Goal: Information Seeking & Learning: Check status

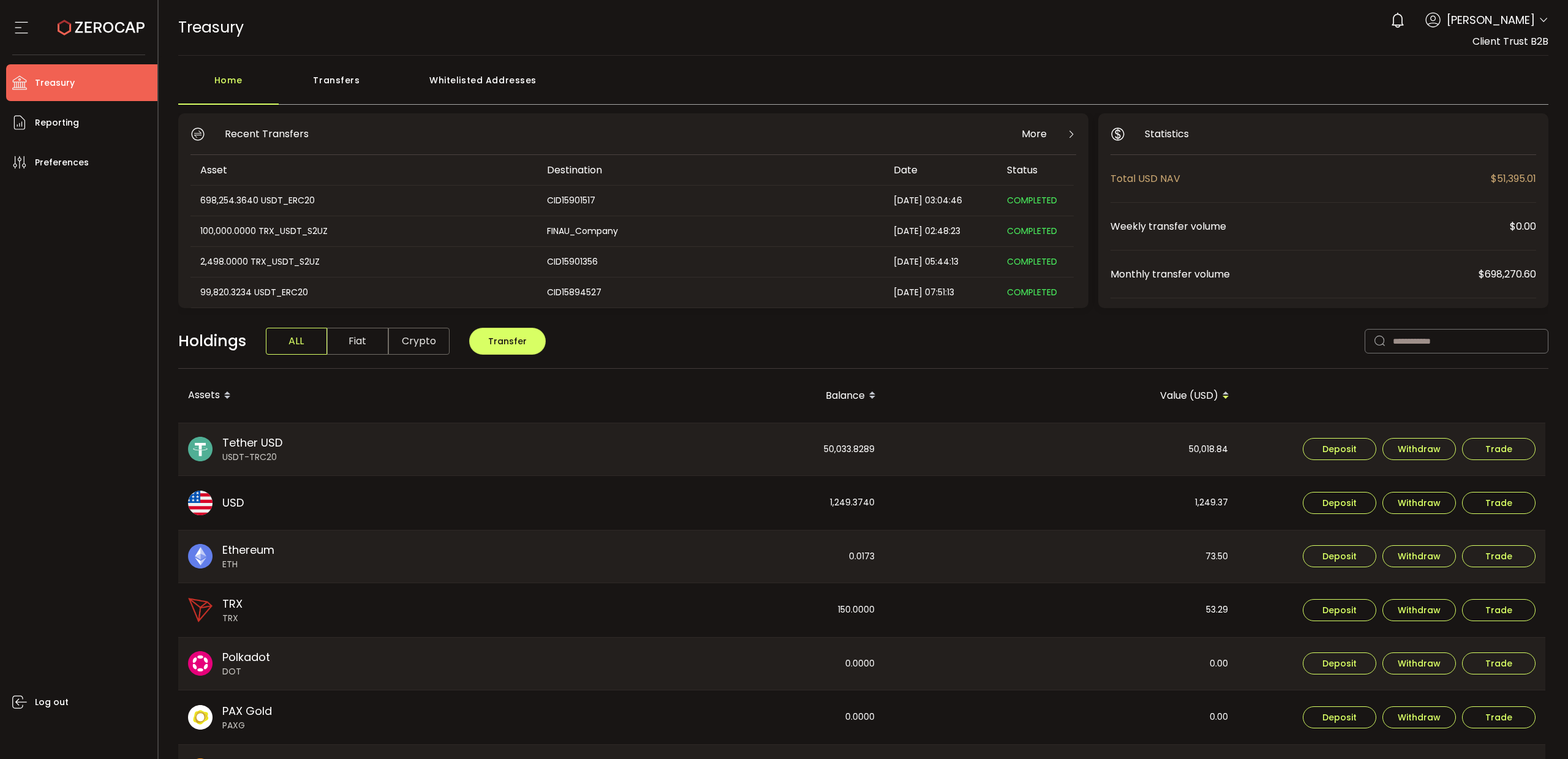
click at [264, 446] on span "Tether USD" at bounding box center [251, 442] width 60 height 17
click at [90, 131] on li "Reporting" at bounding box center [81, 122] width 151 height 36
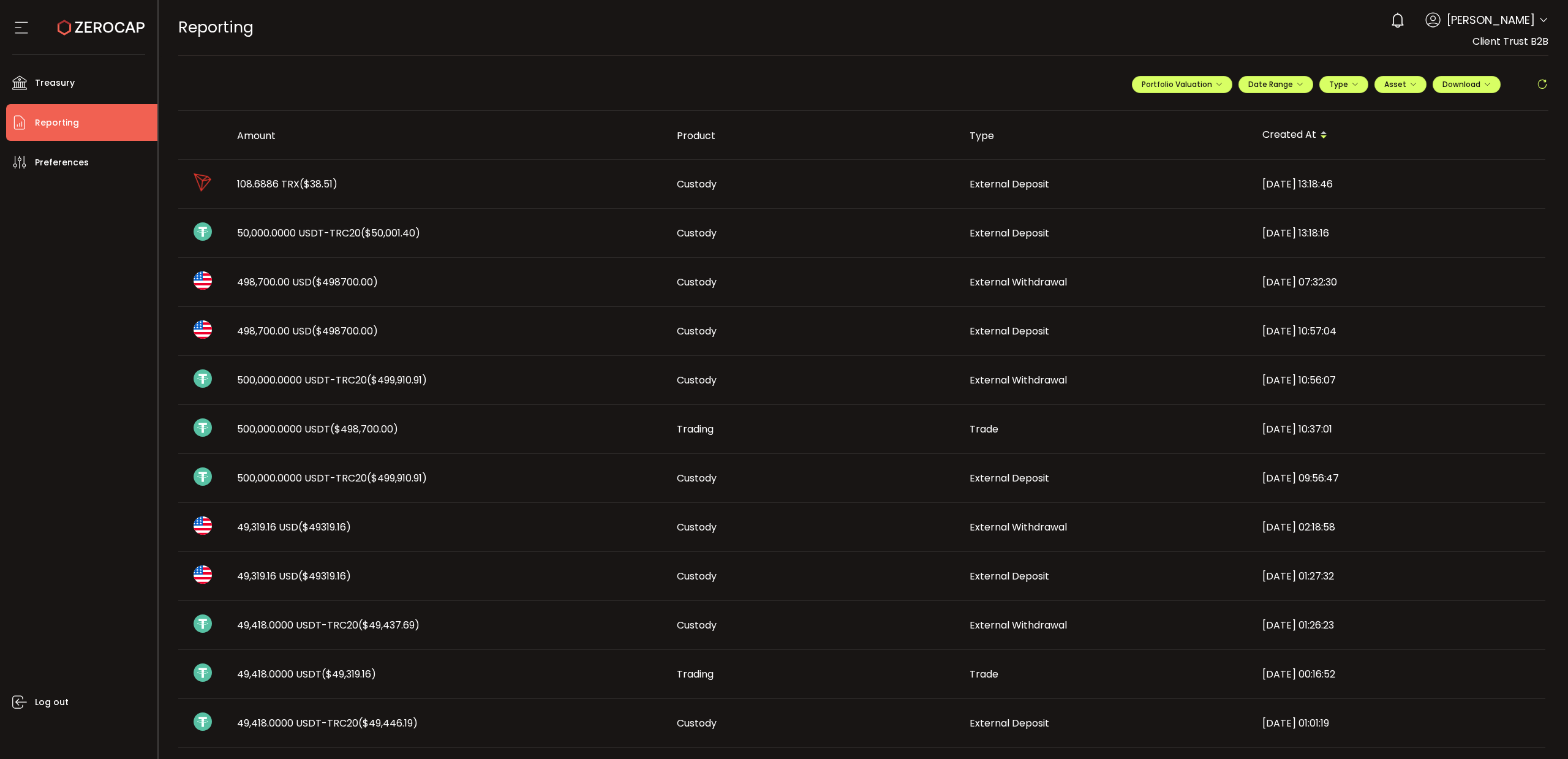
click at [301, 230] on span "50,000.0000 USDT-TRC20 ($50,001.40)" at bounding box center [328, 233] width 184 height 14
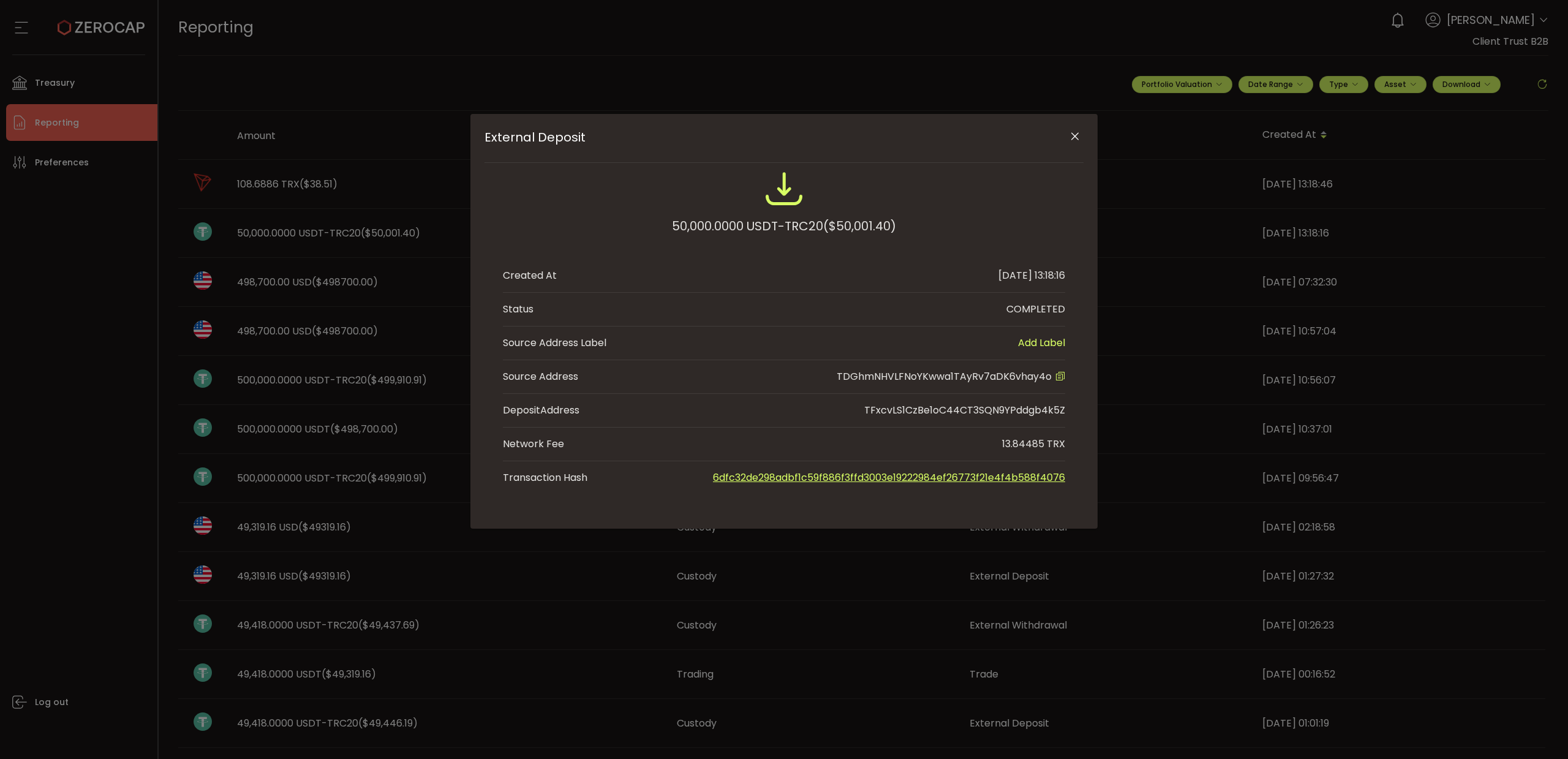
click at [1061, 374] on icon "External Deposit" at bounding box center [1060, 376] width 10 height 10
click at [1077, 136] on icon "Close" at bounding box center [1075, 136] width 12 height 12
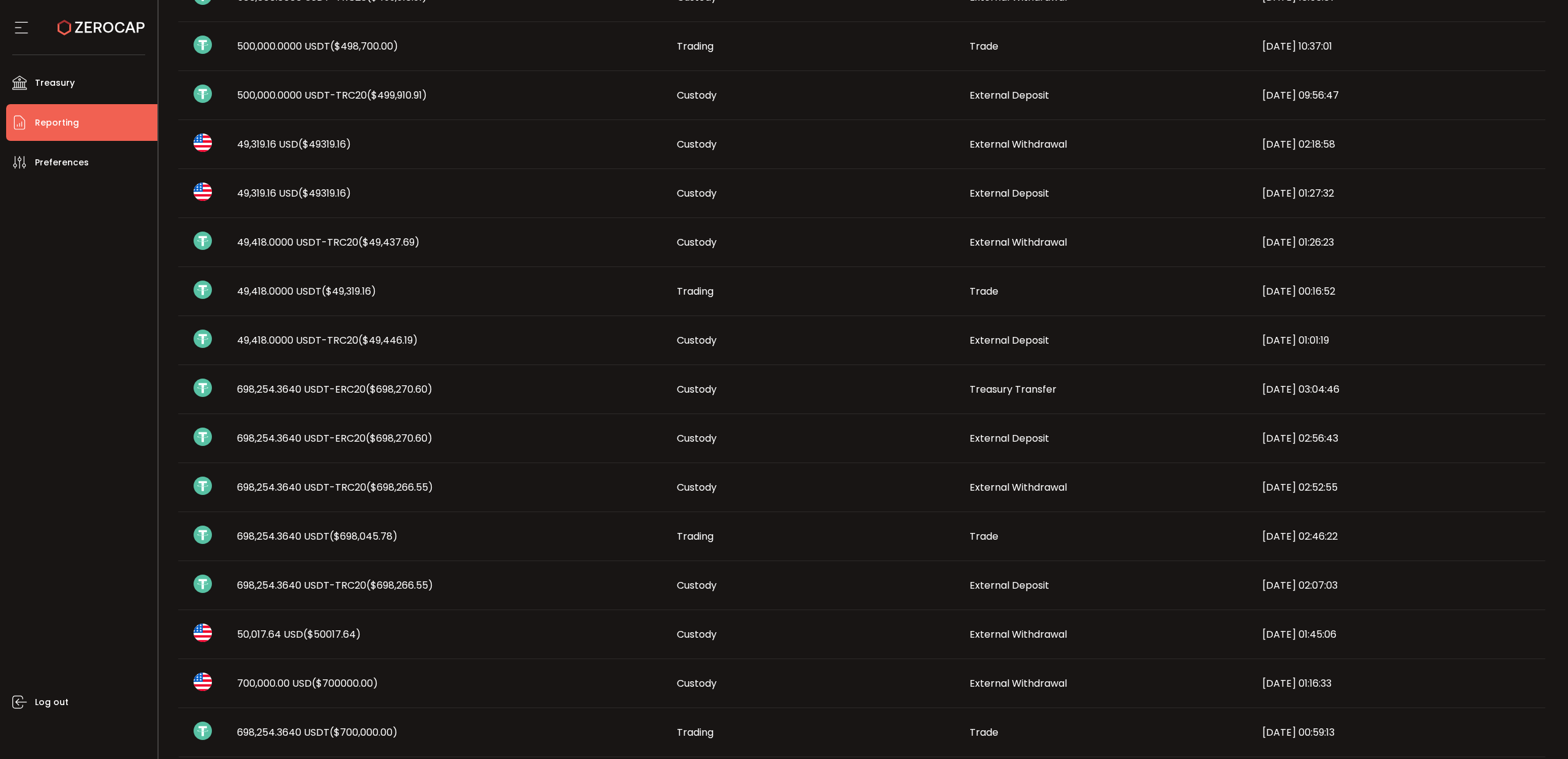
scroll to position [442, 0]
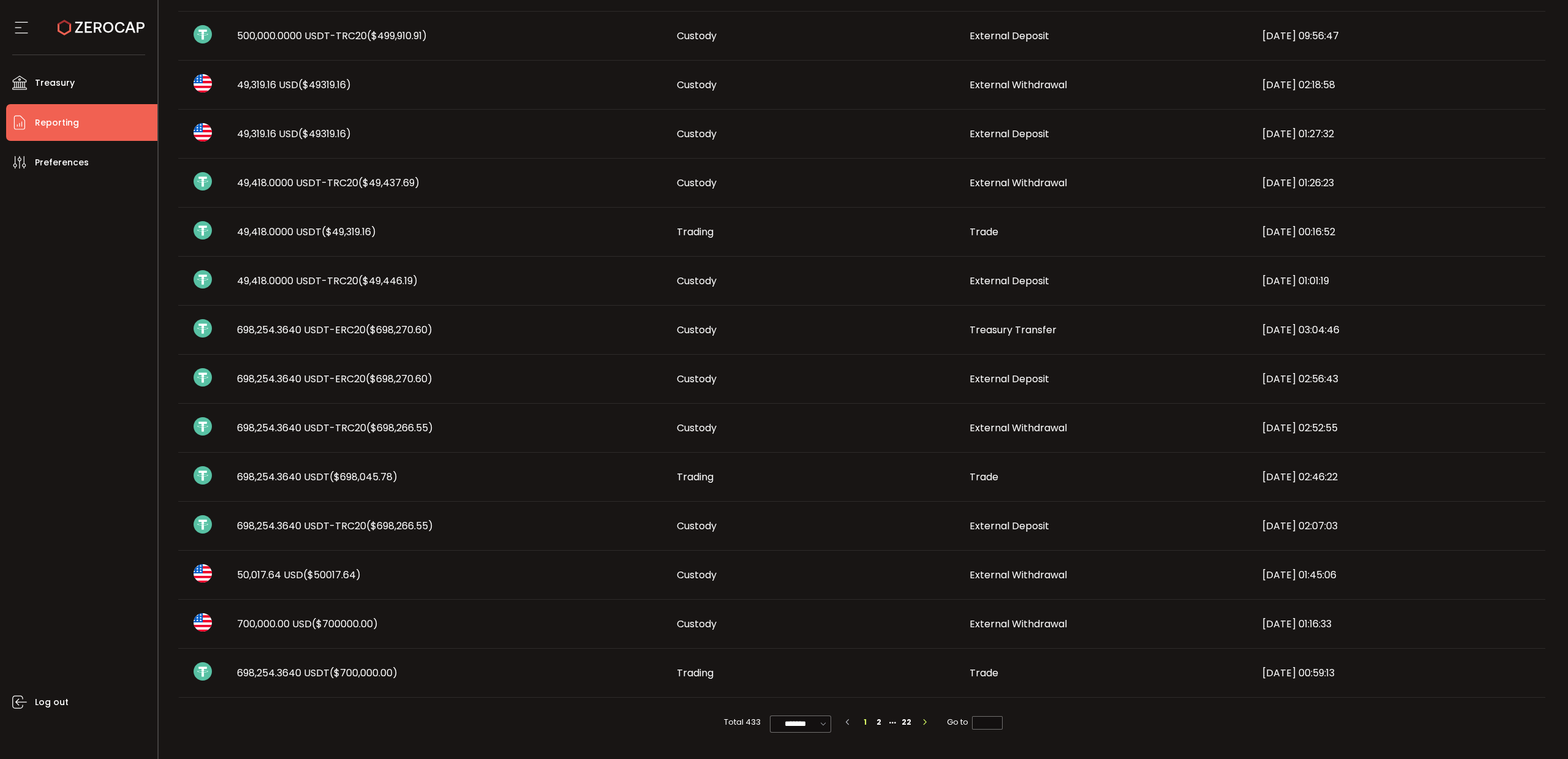
click at [924, 719] on icon "button" at bounding box center [924, 722] width 7 height 7
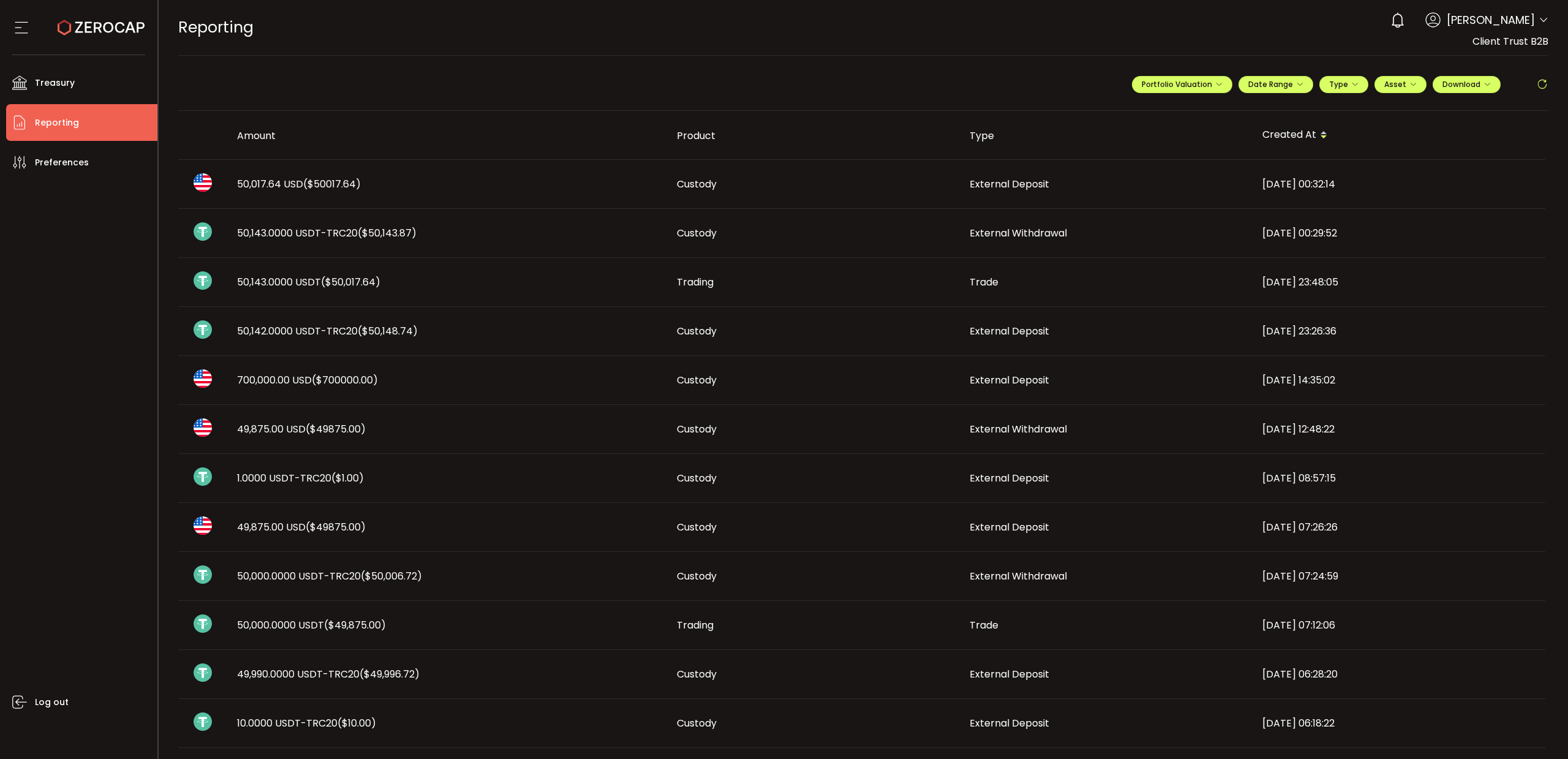
click at [279, 475] on span "1.0000 USDT-TRC20 ($1.00)" at bounding box center [299, 478] width 127 height 14
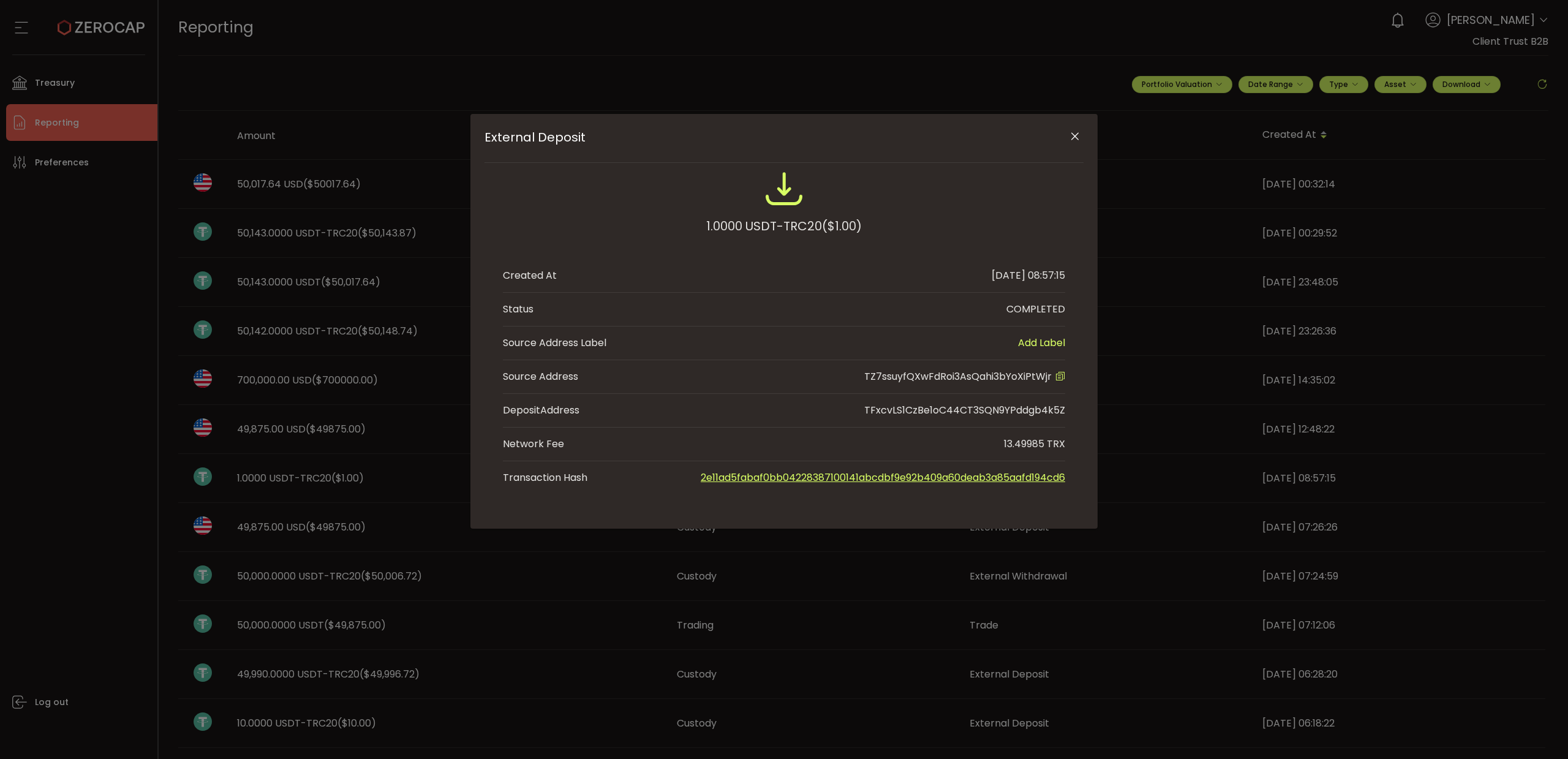
click at [1070, 136] on icon "Close" at bounding box center [1075, 136] width 12 height 12
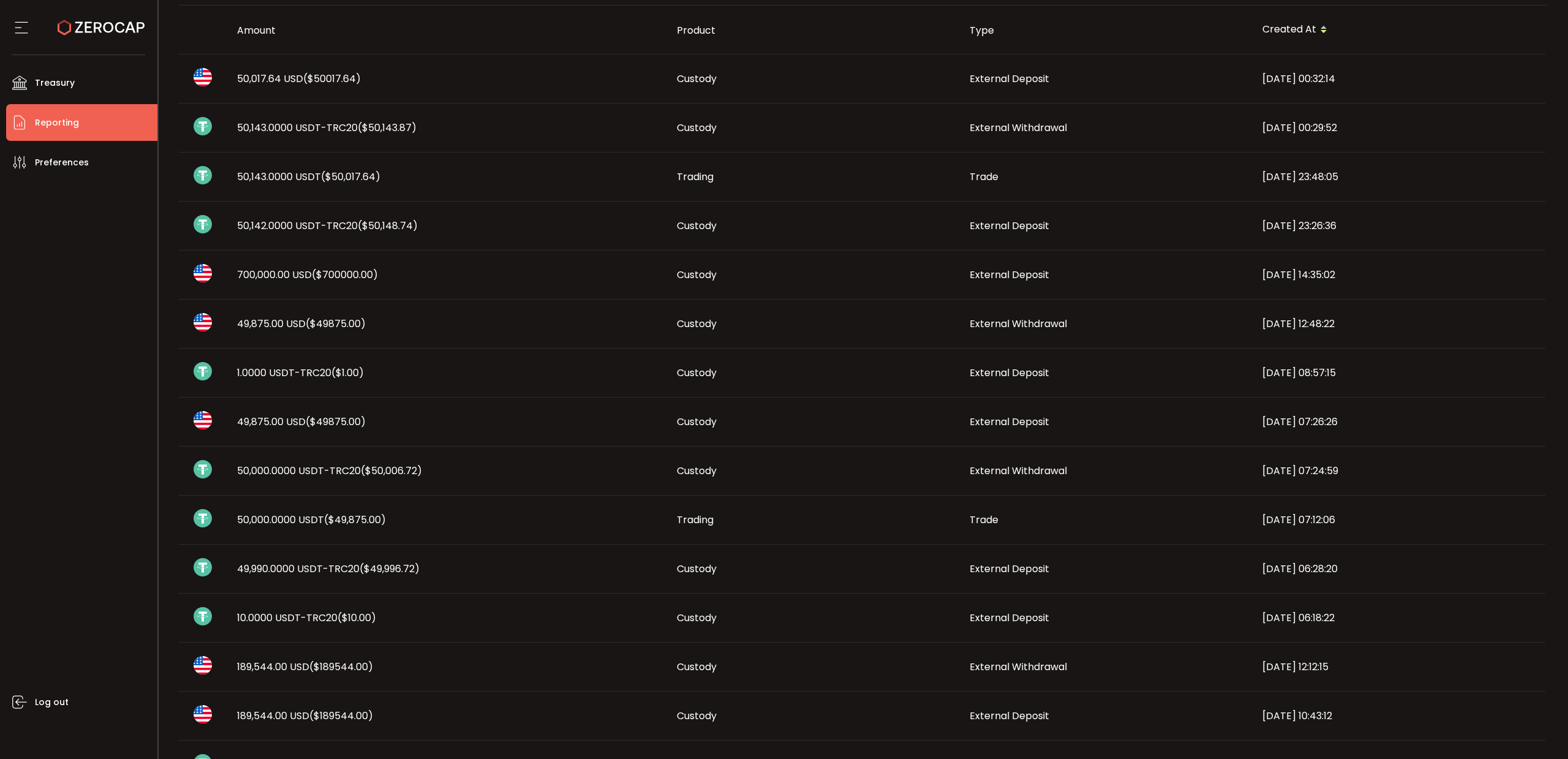
scroll to position [153, 0]
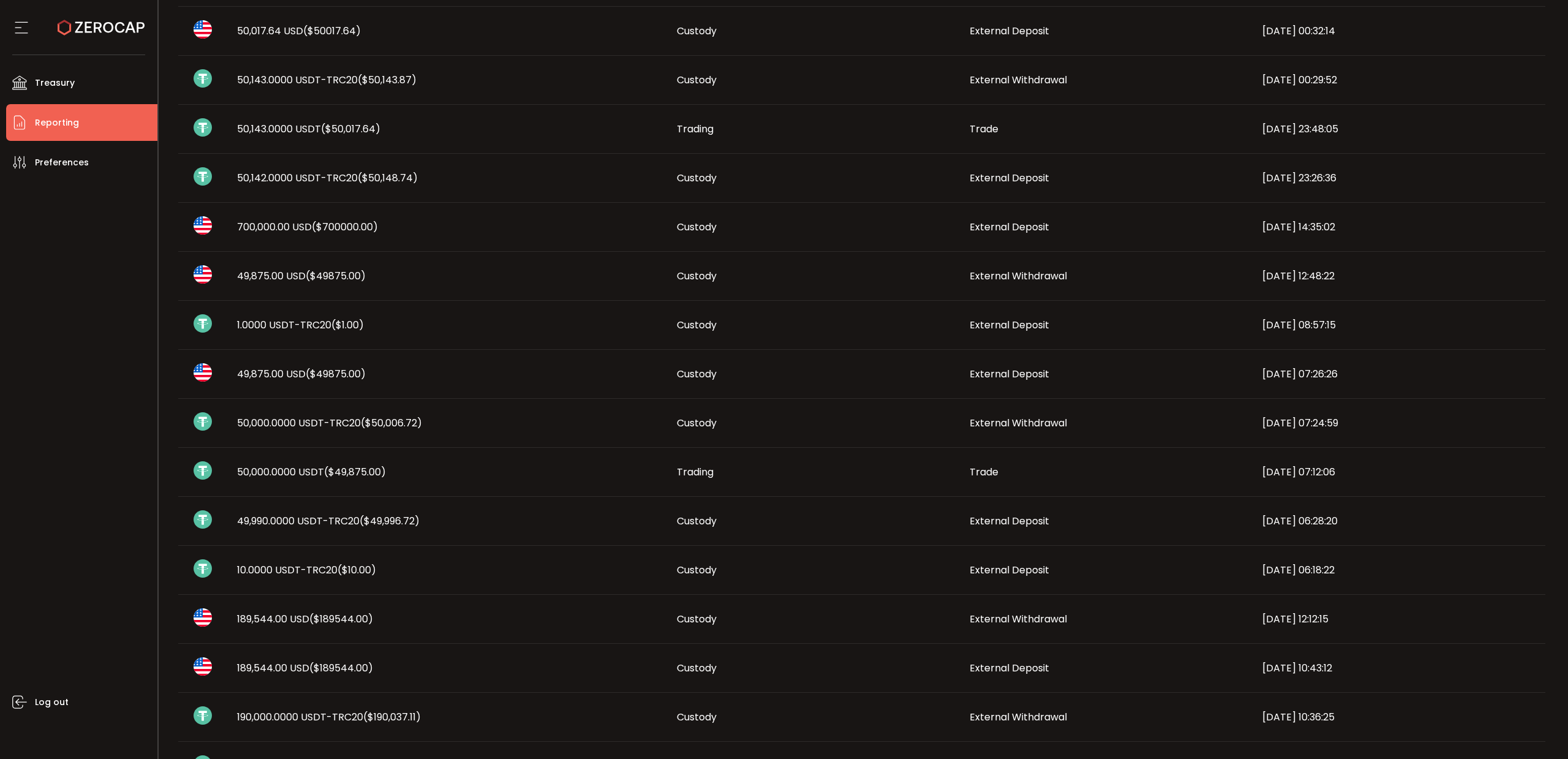
click at [276, 570] on span "10.0000 USDT-TRC20 ($10.00)" at bounding box center [306, 569] width 139 height 14
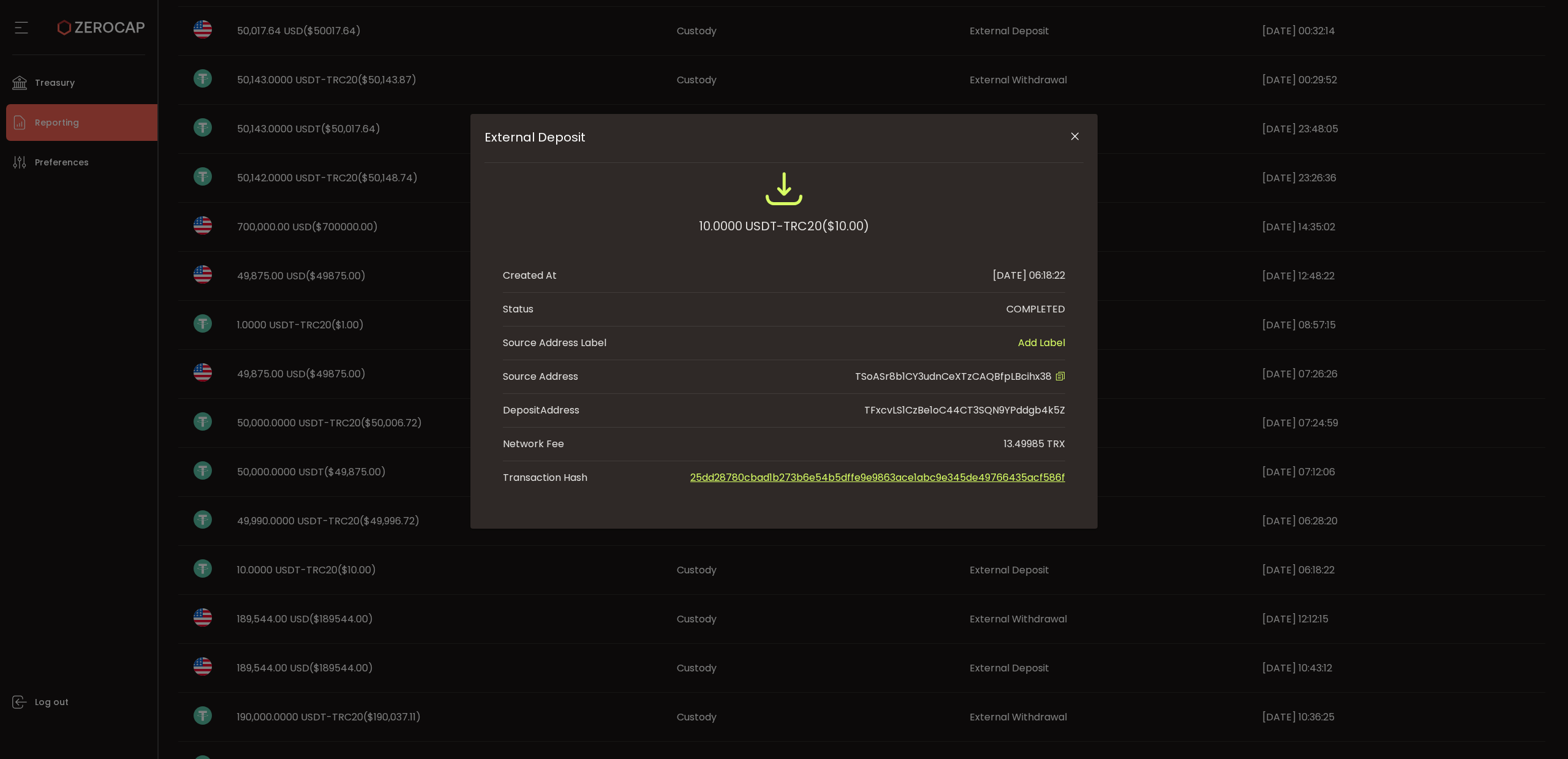
click at [1081, 139] on button "Close" at bounding box center [1075, 137] width 22 height 22
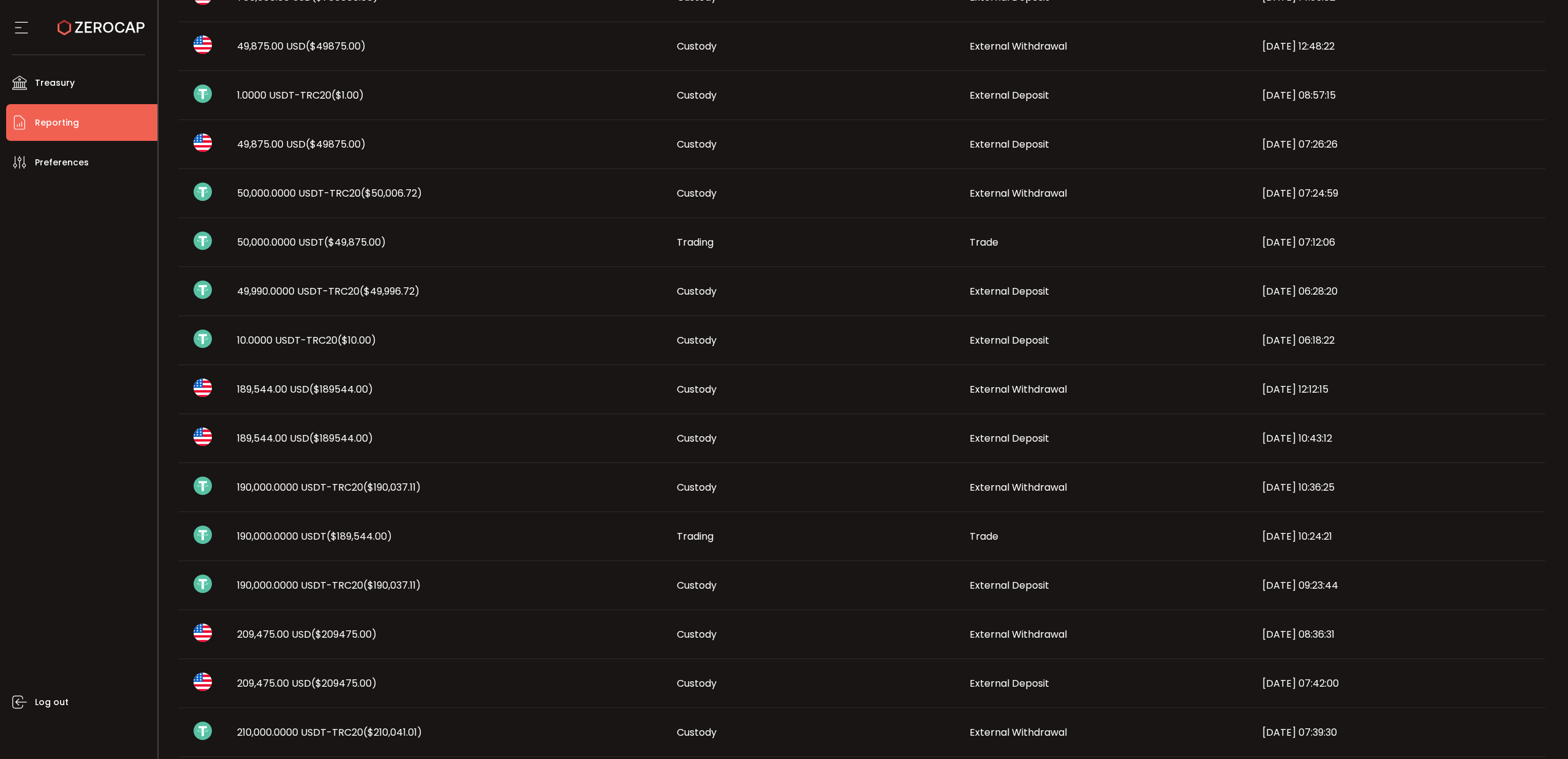
scroll to position [442, 0]
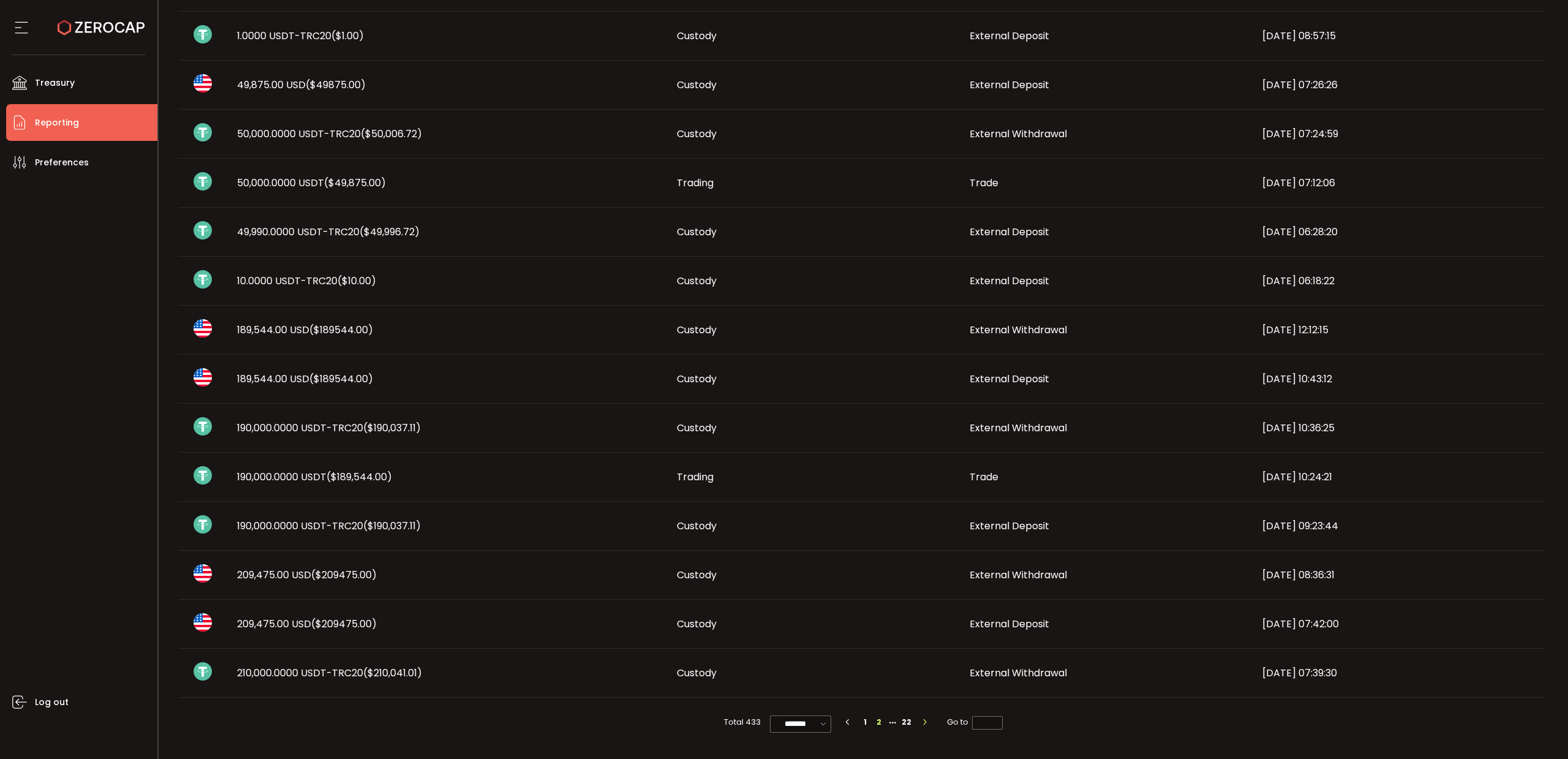
click at [921, 721] on icon "button" at bounding box center [924, 722] width 7 height 7
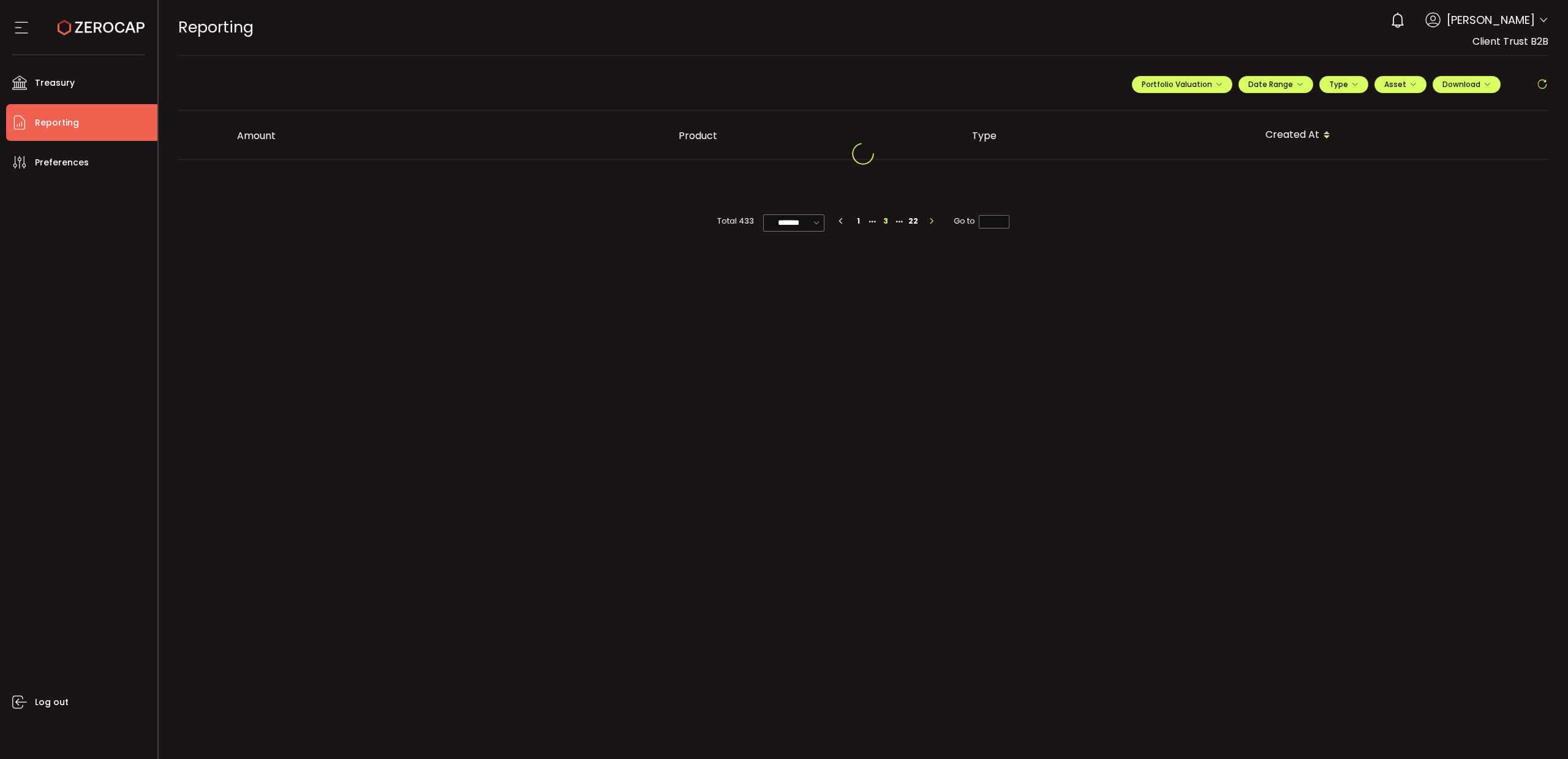
scroll to position [0, 0]
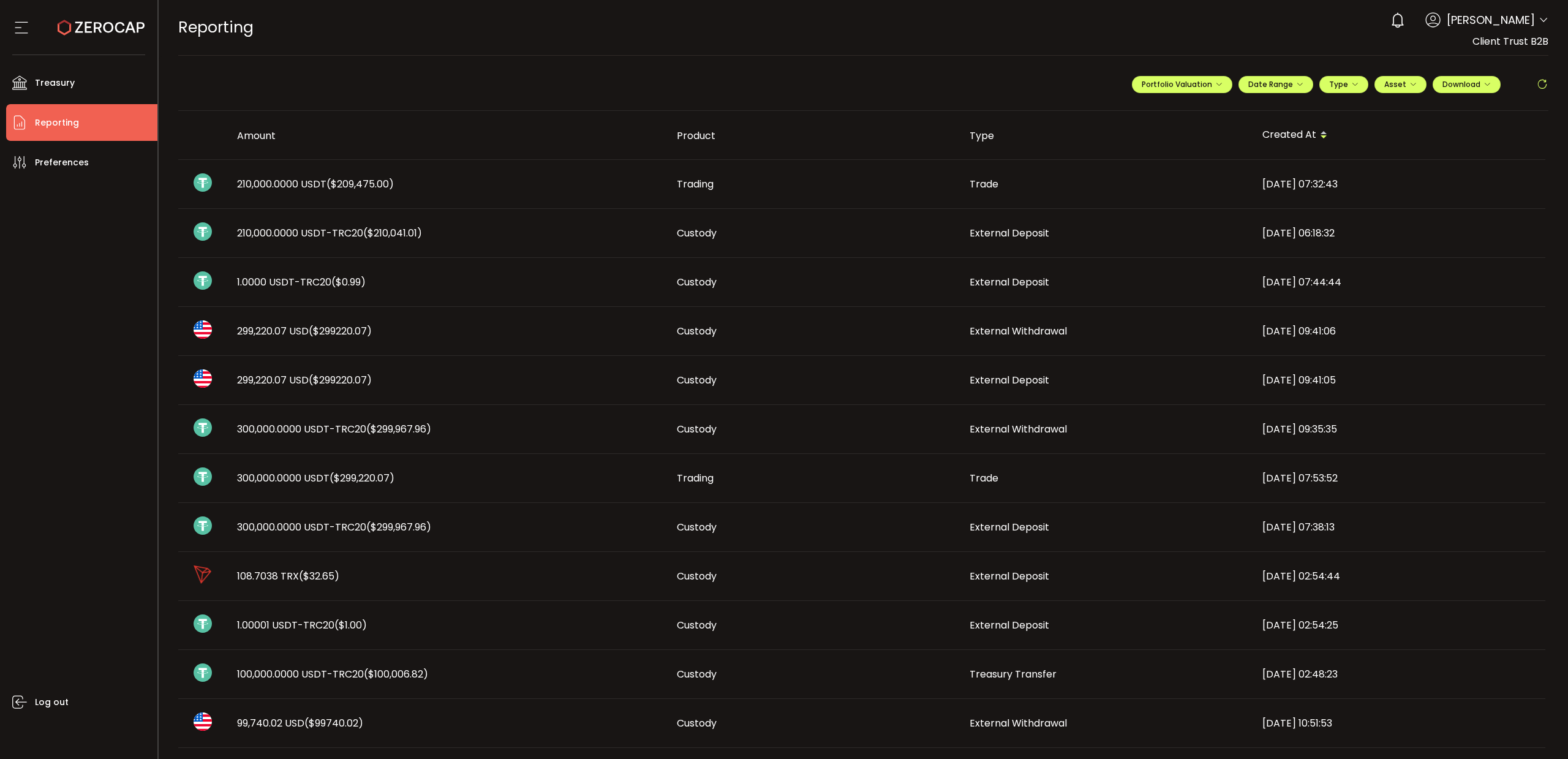
click at [275, 278] on span "1.0000 USDT-TRC20 ($0.99)" at bounding box center [300, 282] width 129 height 14
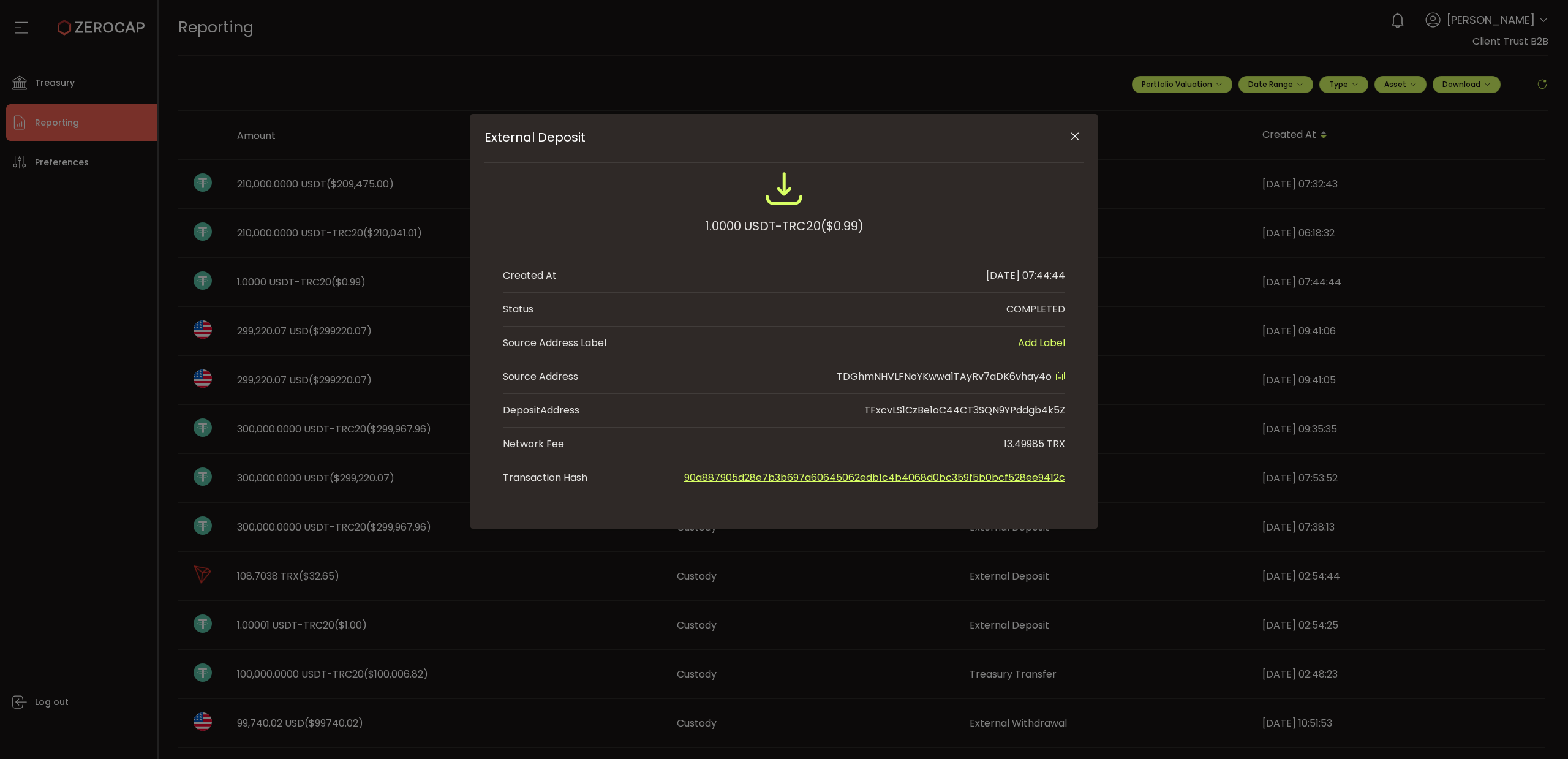
click at [1077, 136] on icon "Close" at bounding box center [1075, 136] width 12 height 12
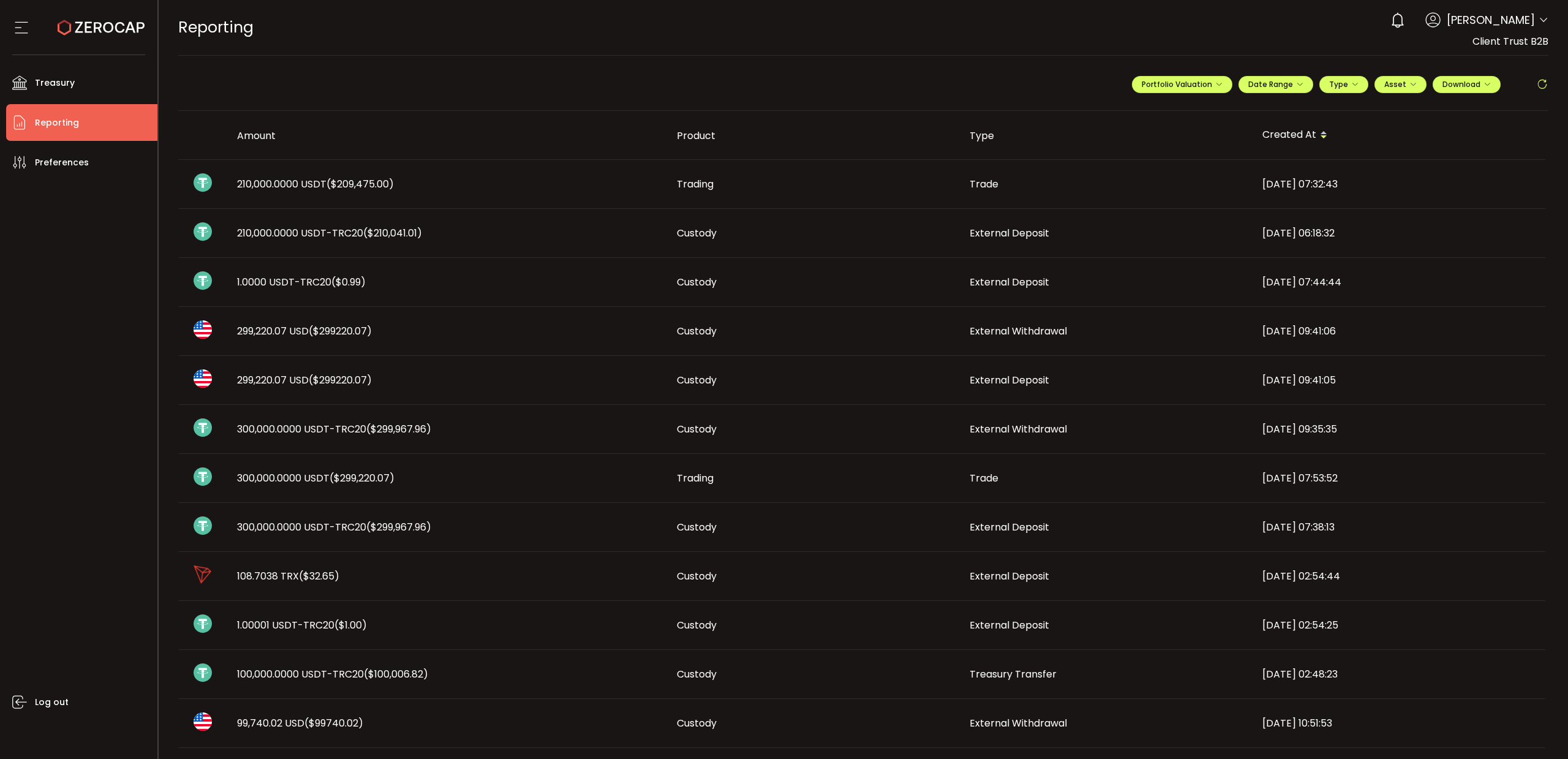
click at [306, 280] on span "1.0000 USDT-TRC20 ($0.99)" at bounding box center [300, 282] width 129 height 14
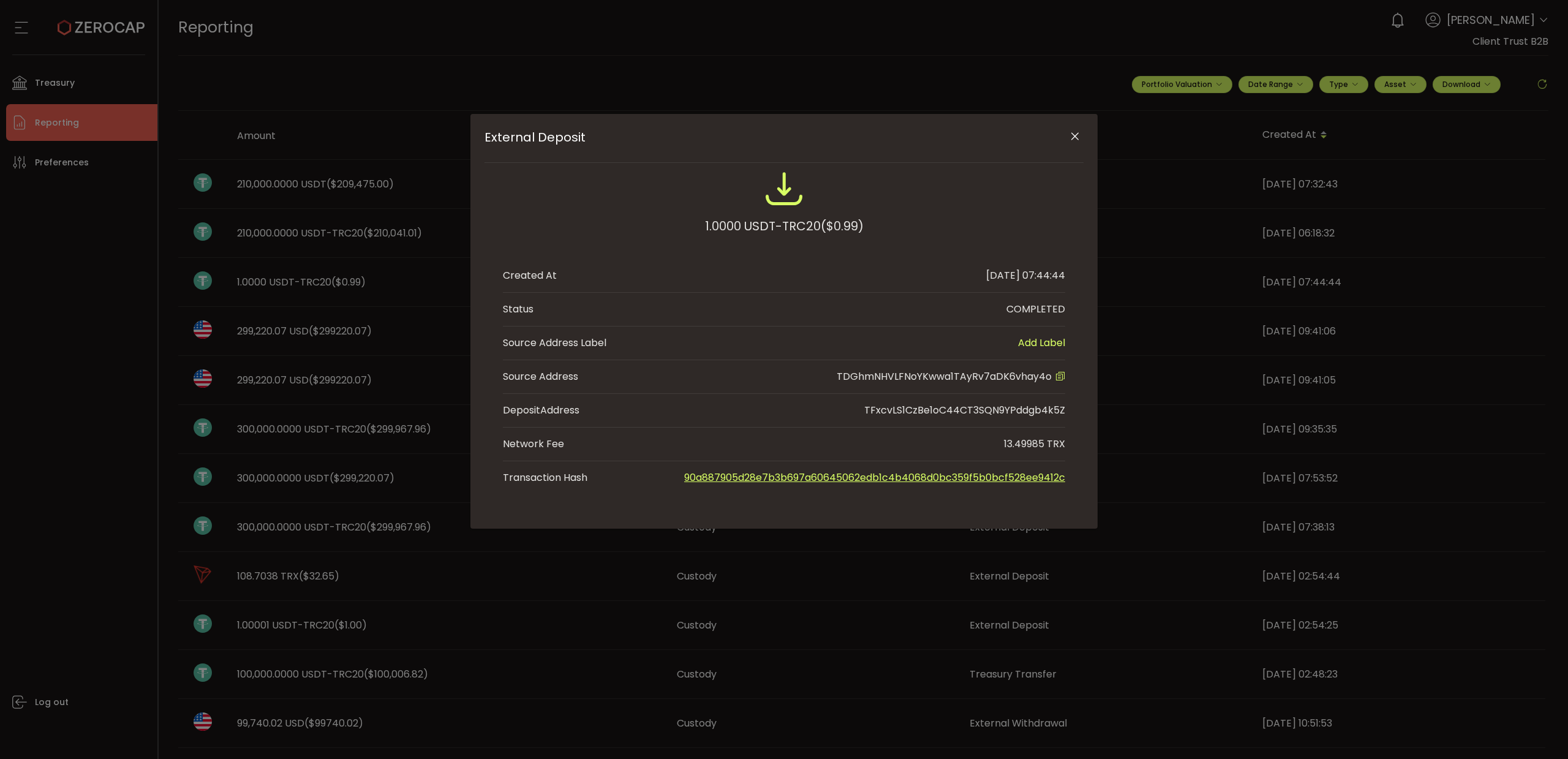
click at [1066, 132] on button "Close" at bounding box center [1075, 137] width 22 height 22
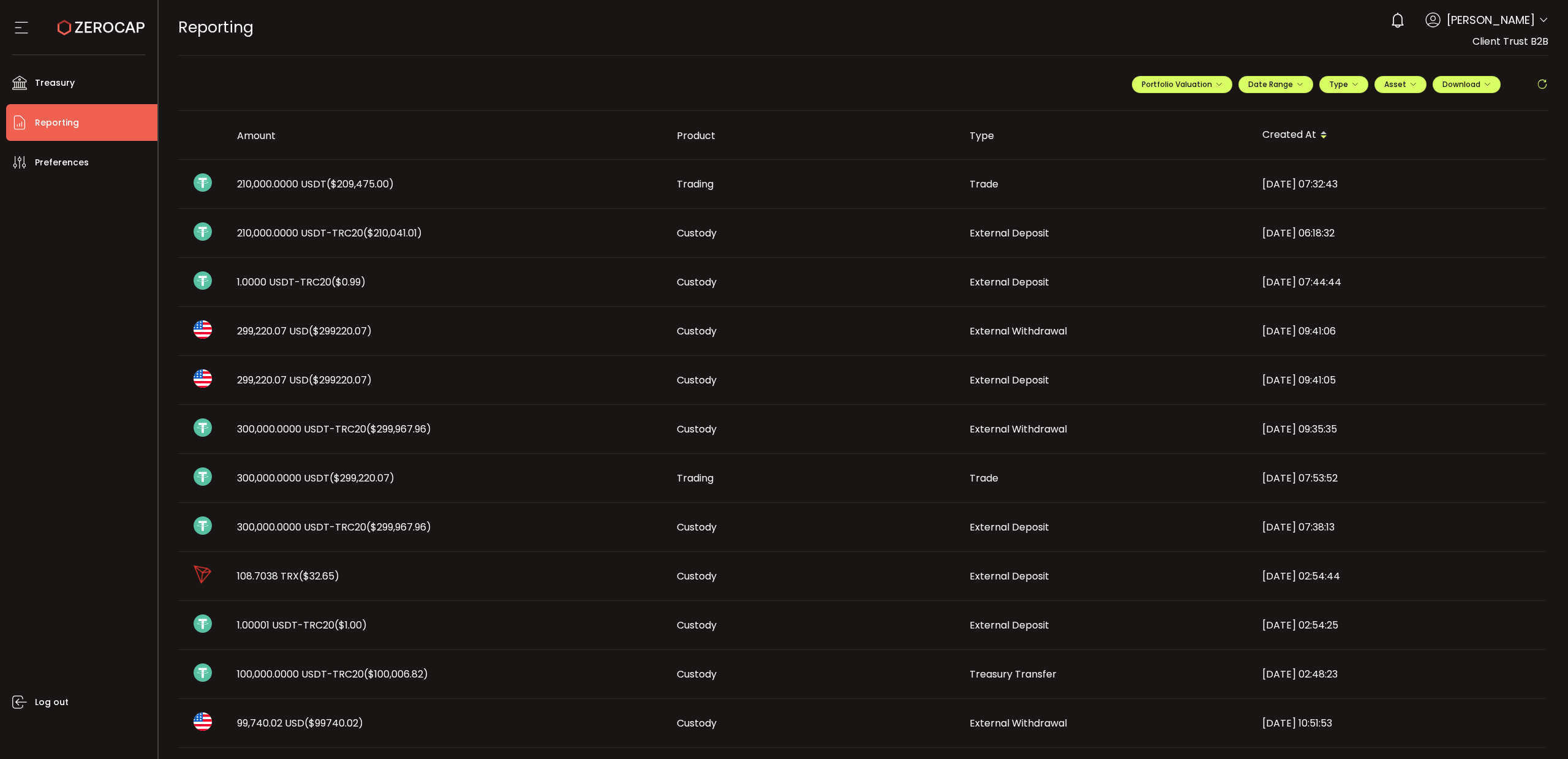
click at [63, 122] on span "Reporting" at bounding box center [57, 123] width 44 height 18
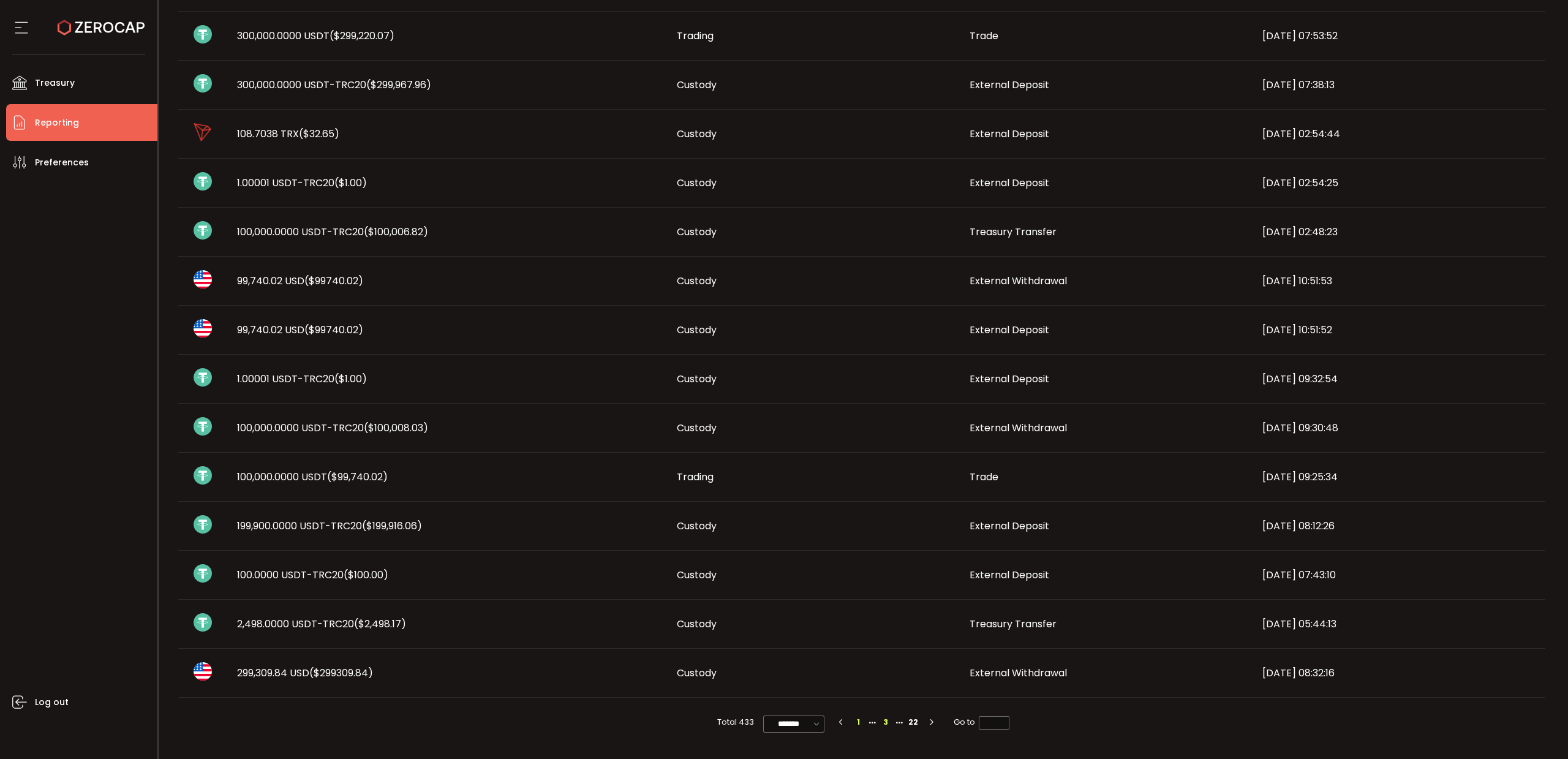
click at [857, 720] on li "1" at bounding box center [859, 723] width 14 height 14
type input "*"
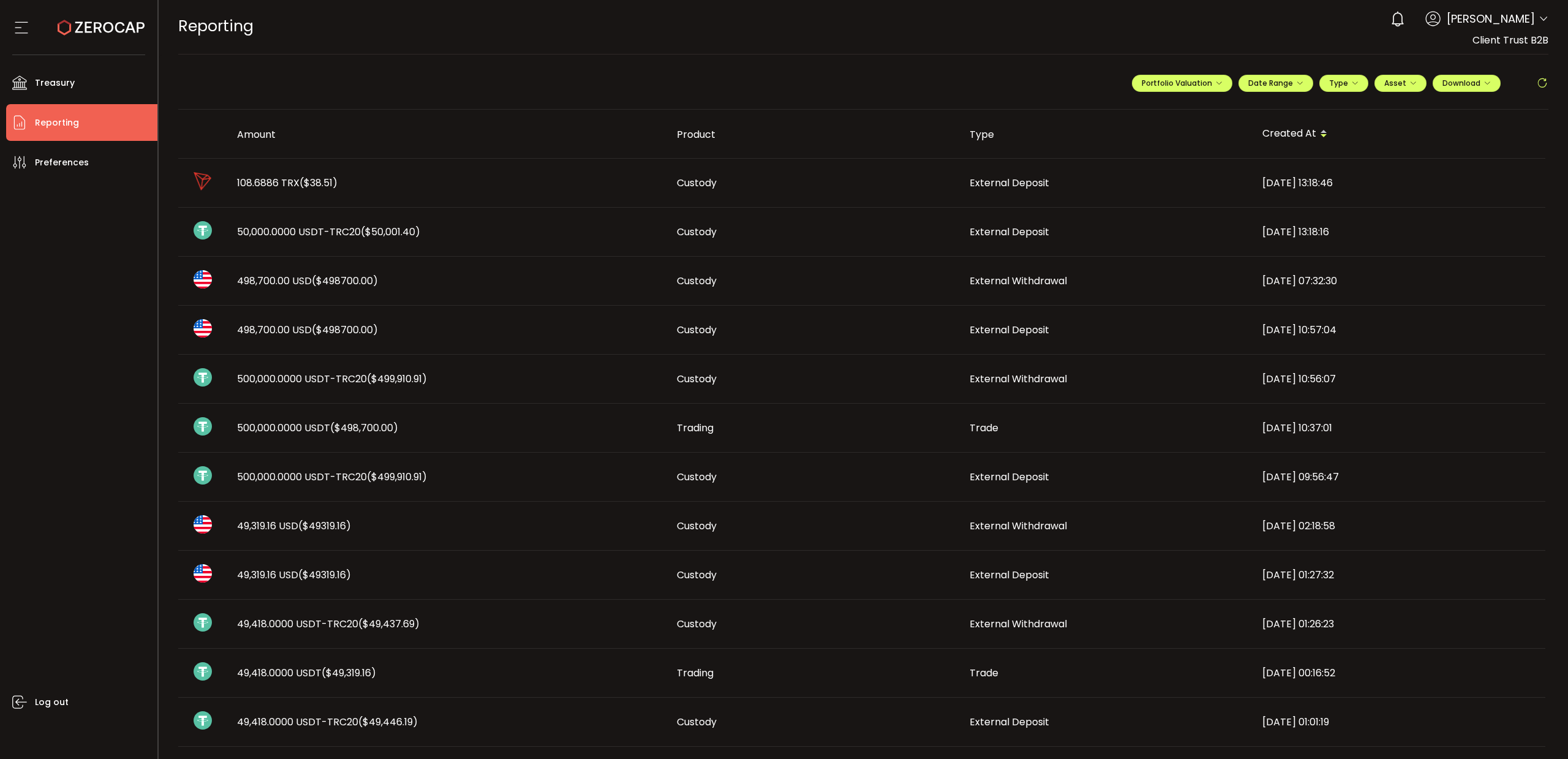
scroll to position [0, 0]
click at [296, 237] on span "50,000.0000 USDT-TRC20 ($50,001.40)" at bounding box center [328, 233] width 184 height 14
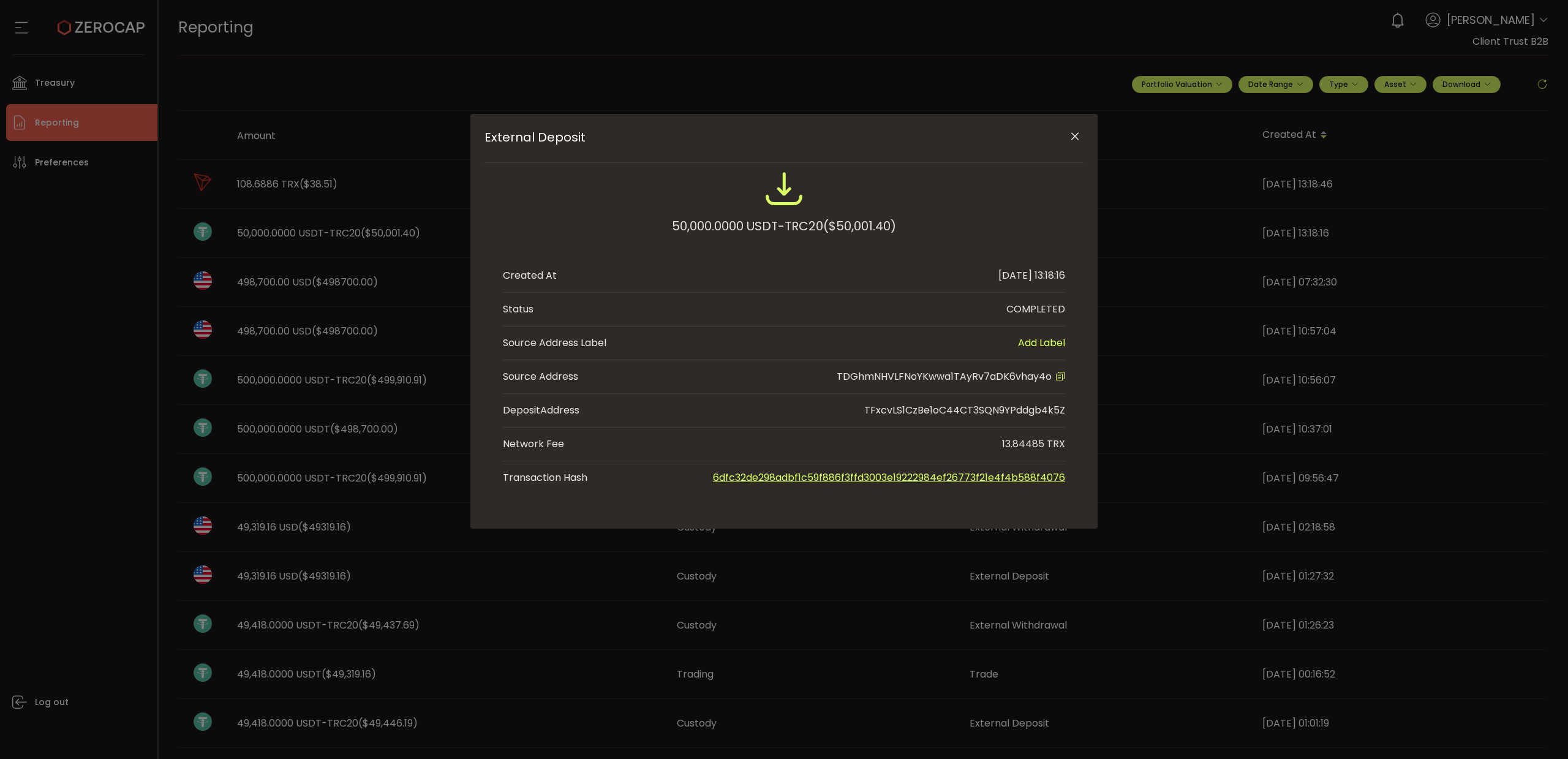
click at [1072, 138] on icon "Close" at bounding box center [1075, 136] width 12 height 12
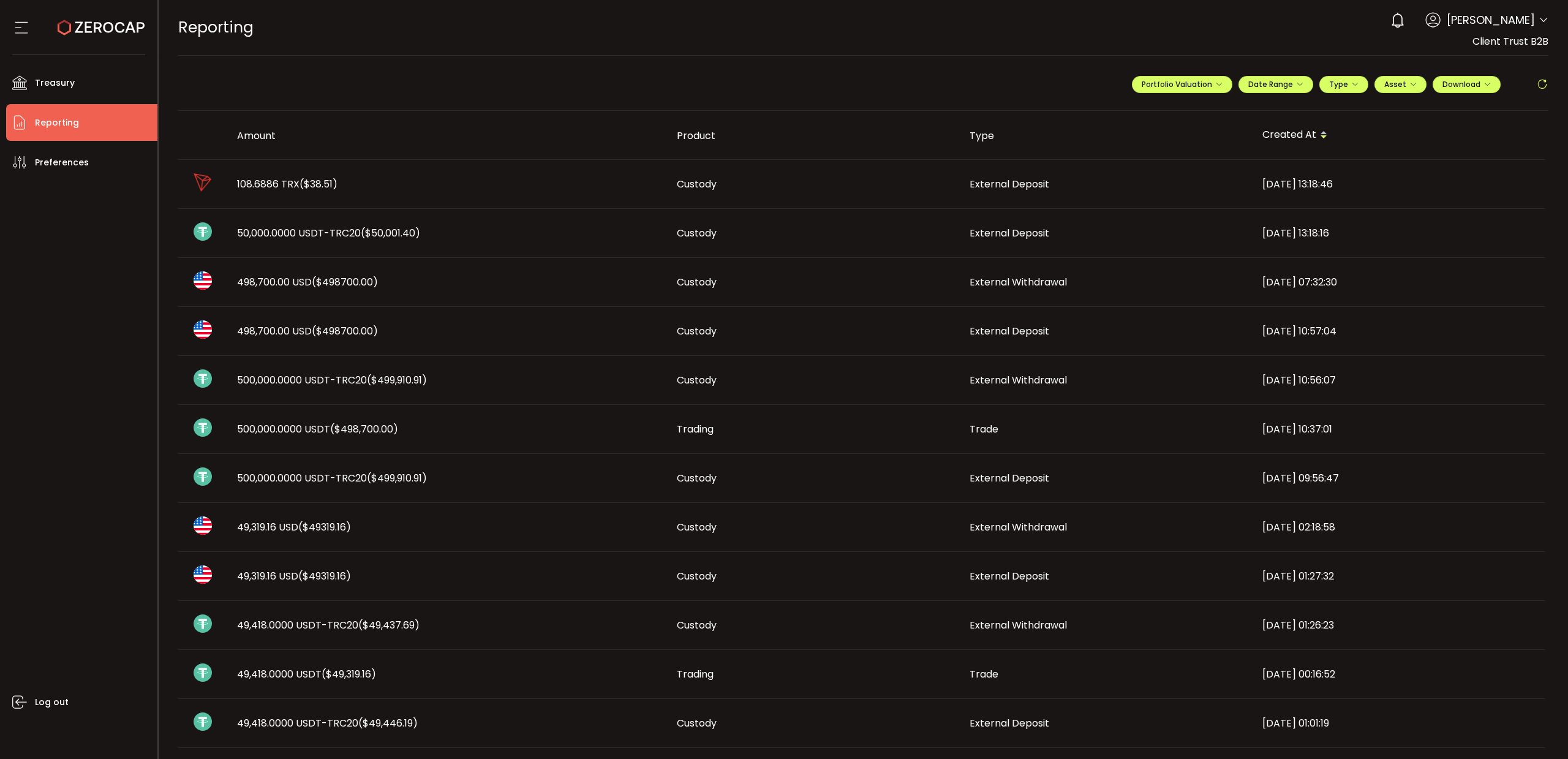
click at [1541, 22] on icon at bounding box center [1543, 21] width 10 height 10
click at [51, 80] on span "Treasury" at bounding box center [55, 82] width 40 height 18
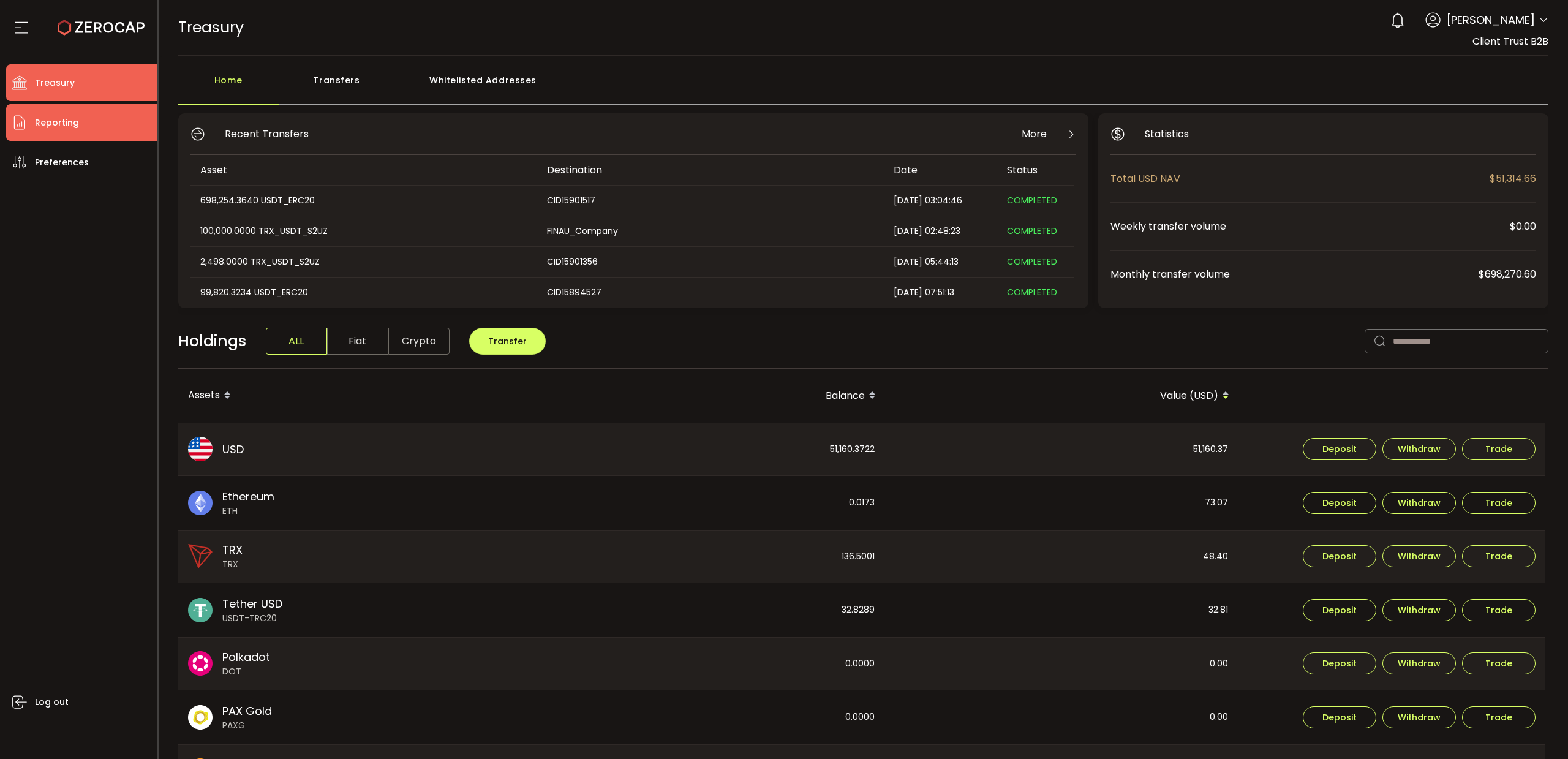
click at [50, 120] on span "Reporting" at bounding box center [57, 123] width 44 height 18
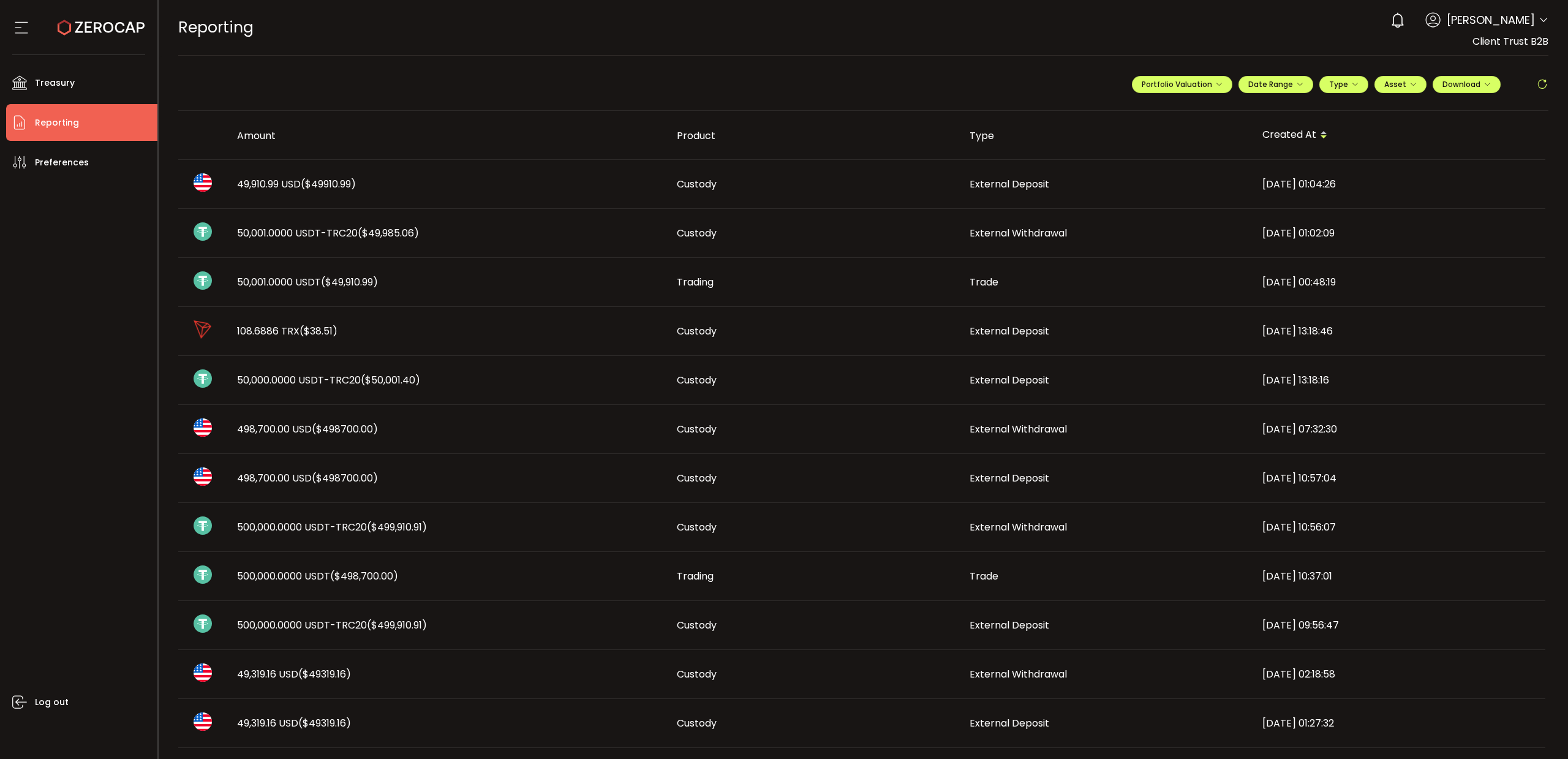
click at [297, 286] on span "50,001.0000 USDT ($49,910.99)" at bounding box center [306, 282] width 140 height 14
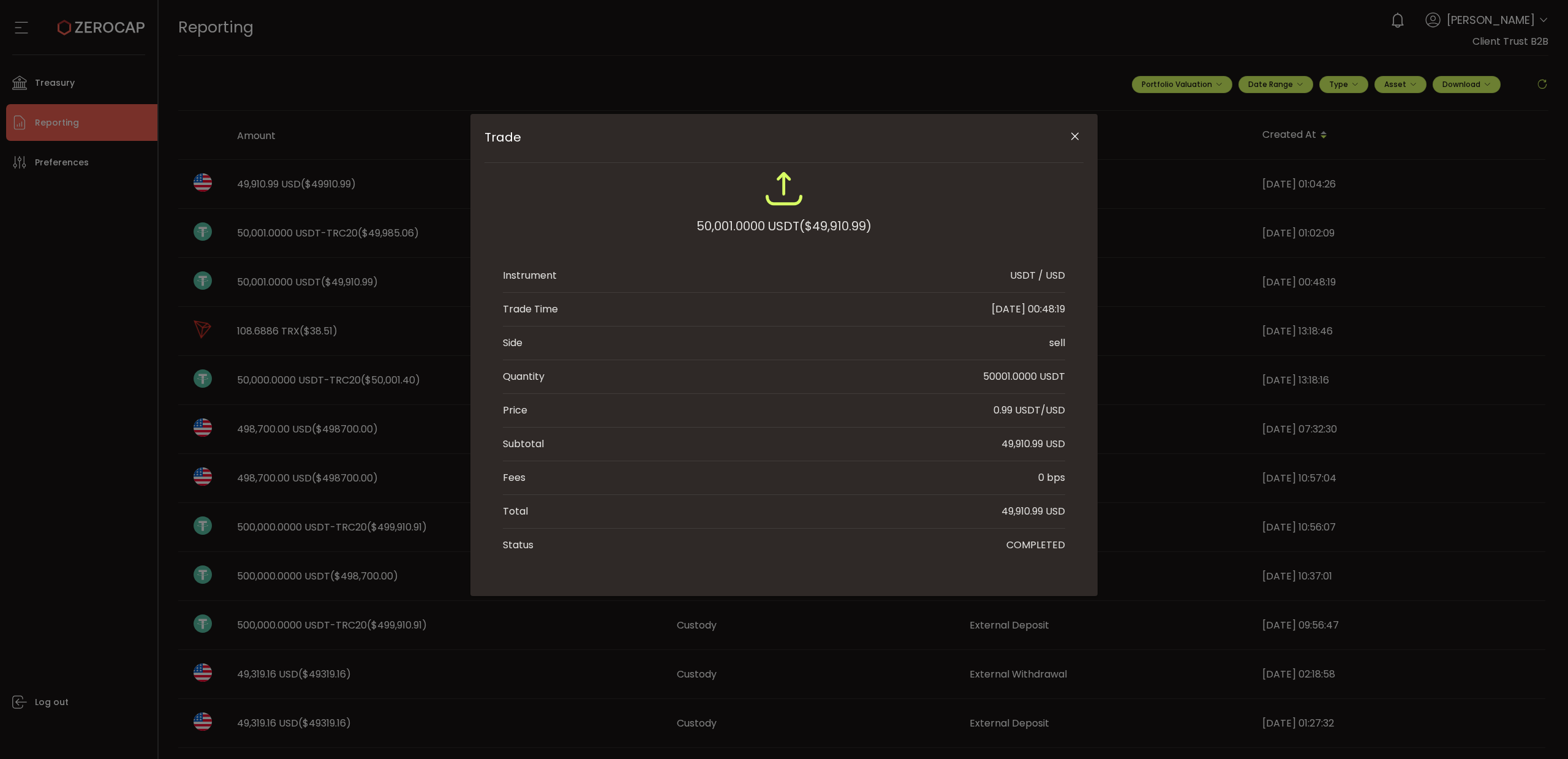
click at [1075, 136] on icon "Close" at bounding box center [1075, 136] width 12 height 12
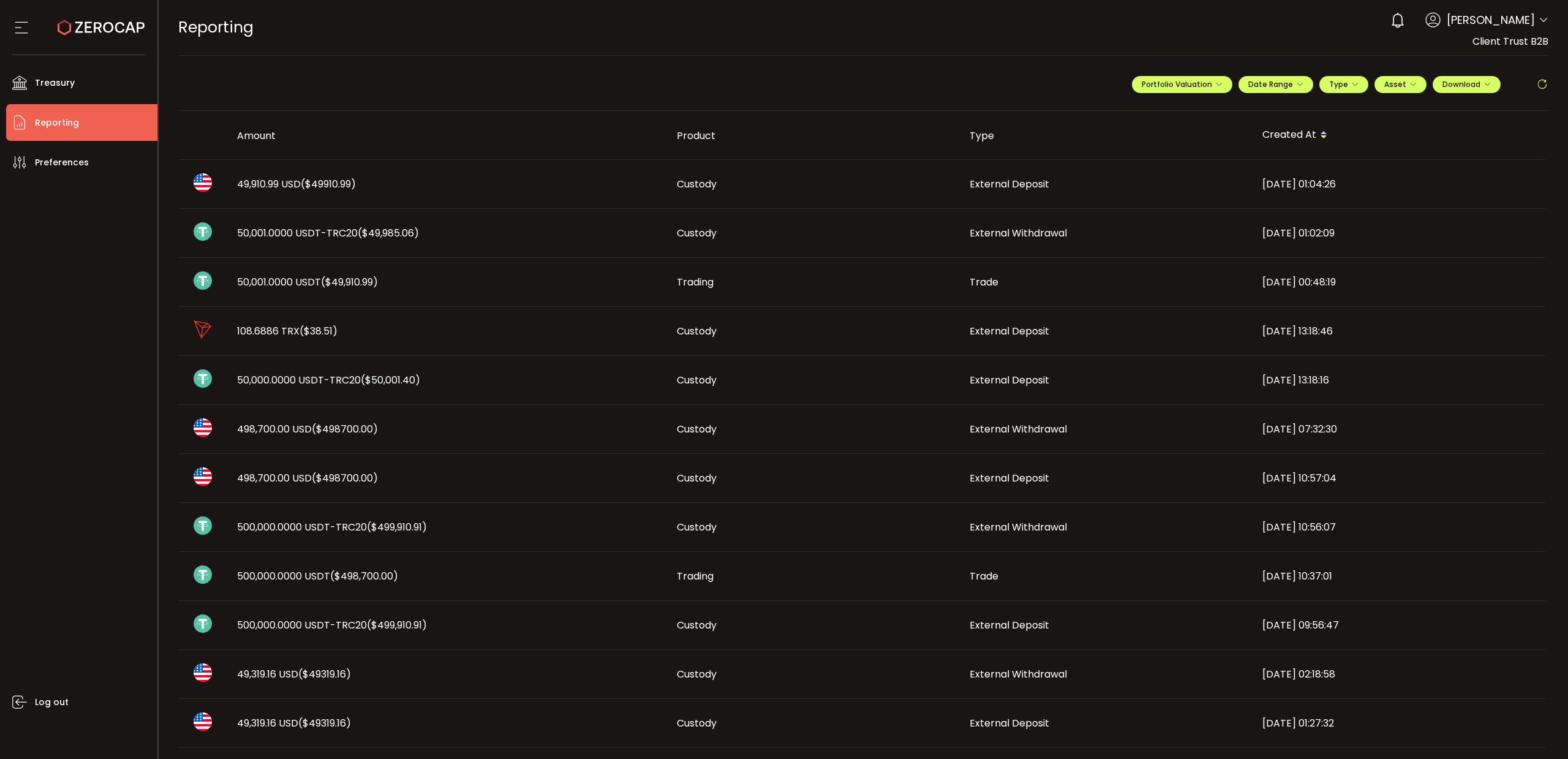
click at [331, 284] on span "($49,910.99)" at bounding box center [350, 282] width 57 height 14
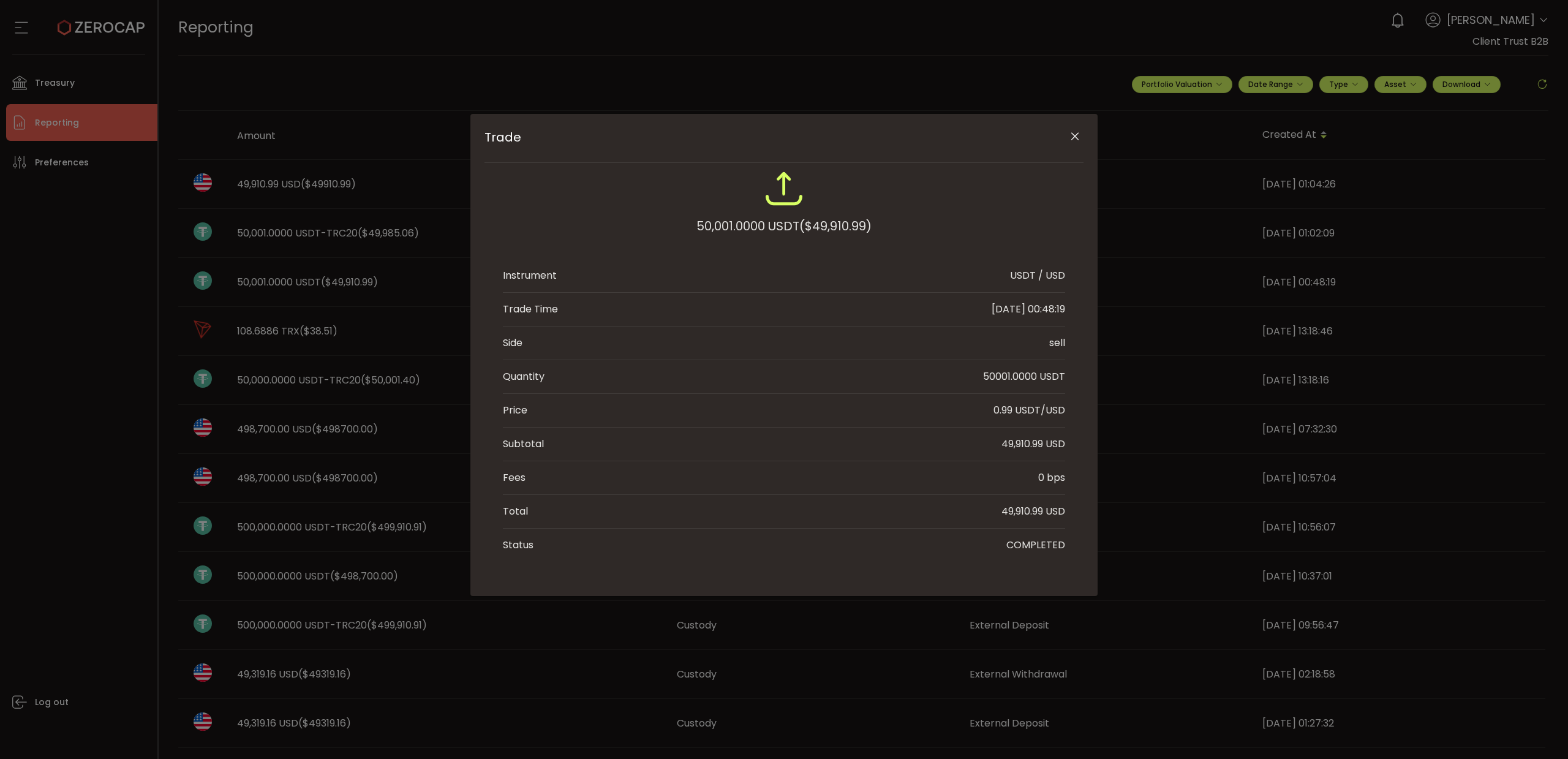
click at [1074, 136] on icon "Close" at bounding box center [1075, 136] width 12 height 12
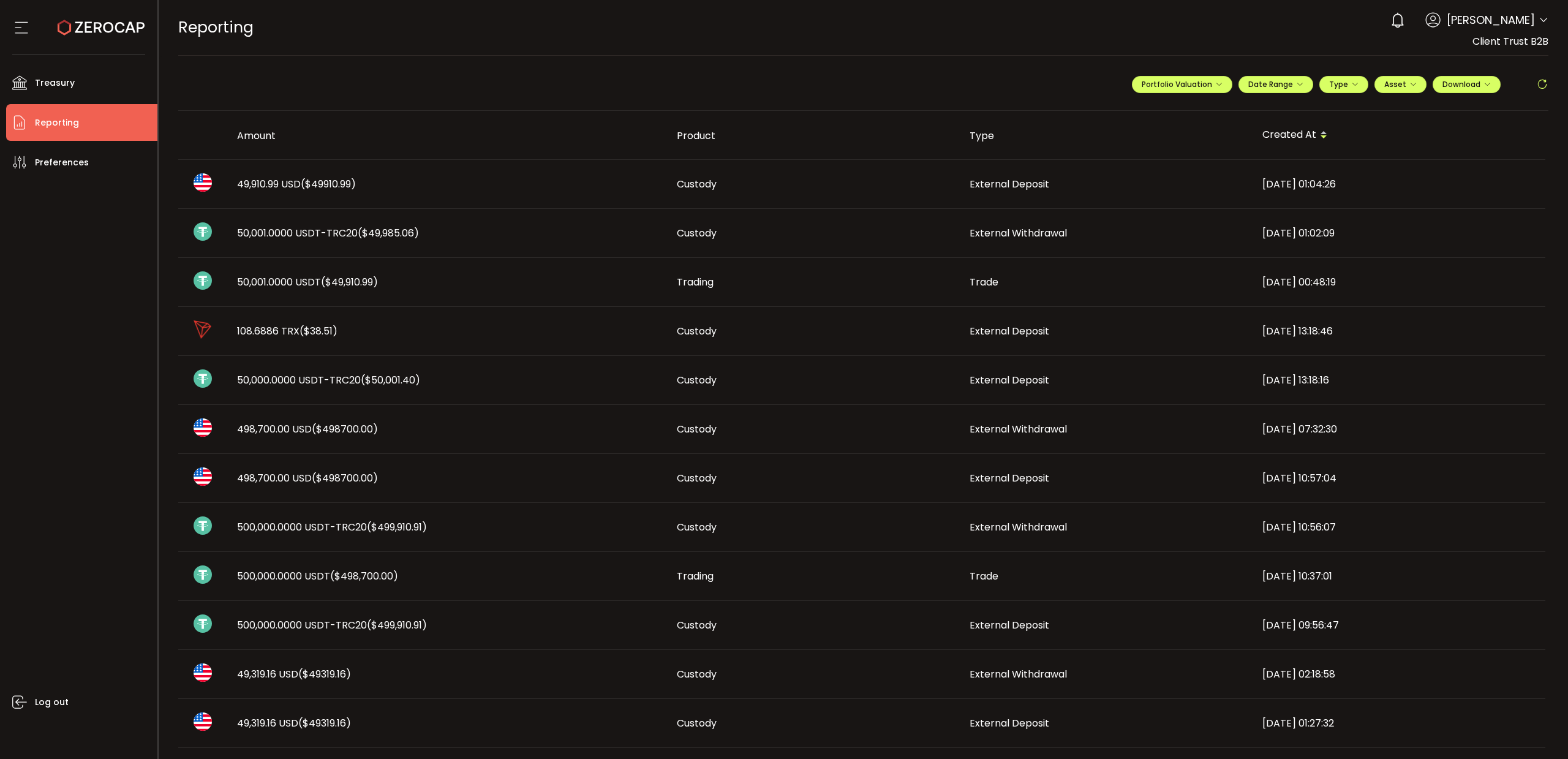
click at [368, 284] on span "($49,910.99)" at bounding box center [350, 282] width 57 height 14
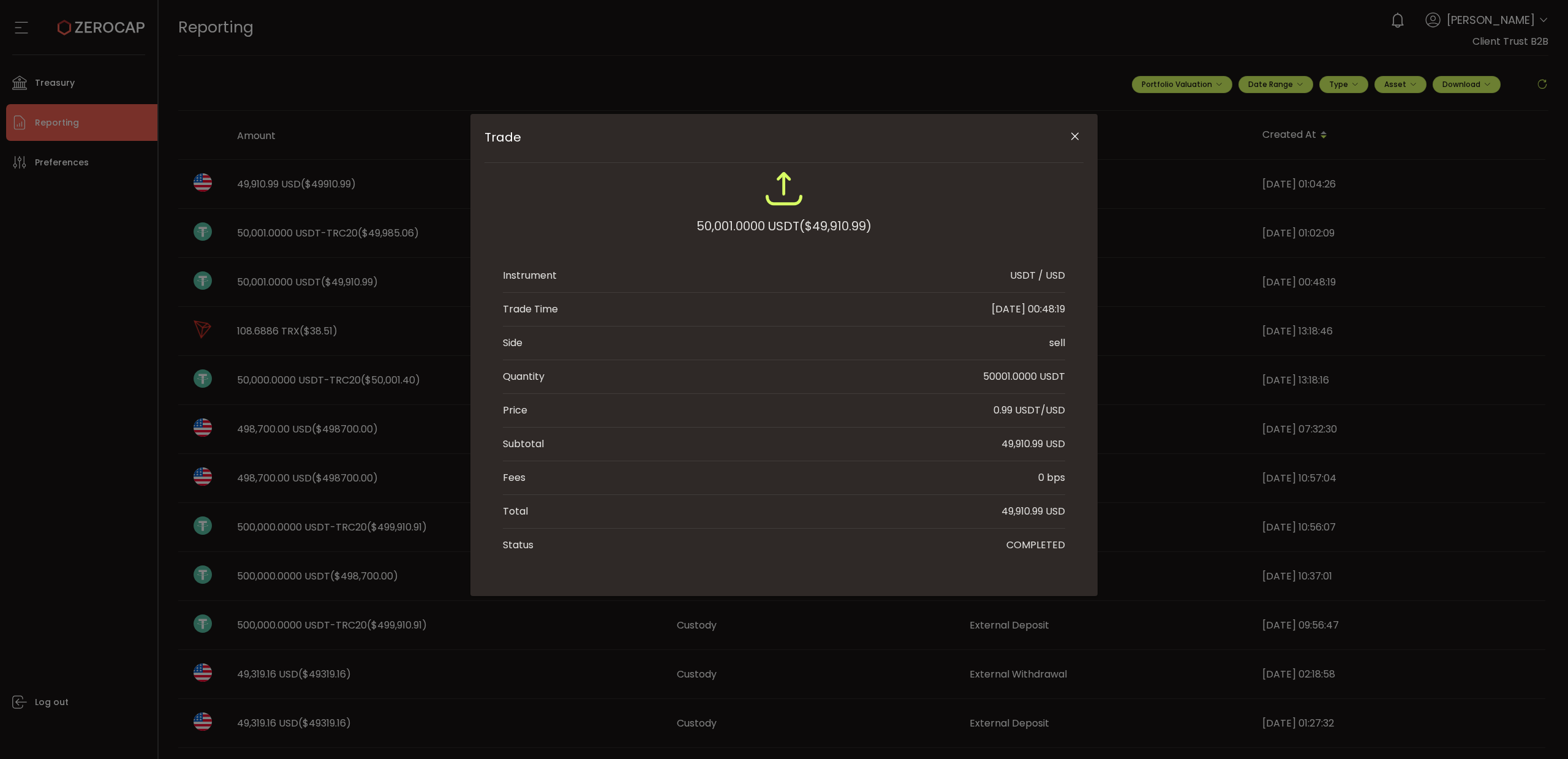
click at [1074, 136] on icon "Close" at bounding box center [1075, 136] width 12 height 12
